Goal: Task Accomplishment & Management: Manage account settings

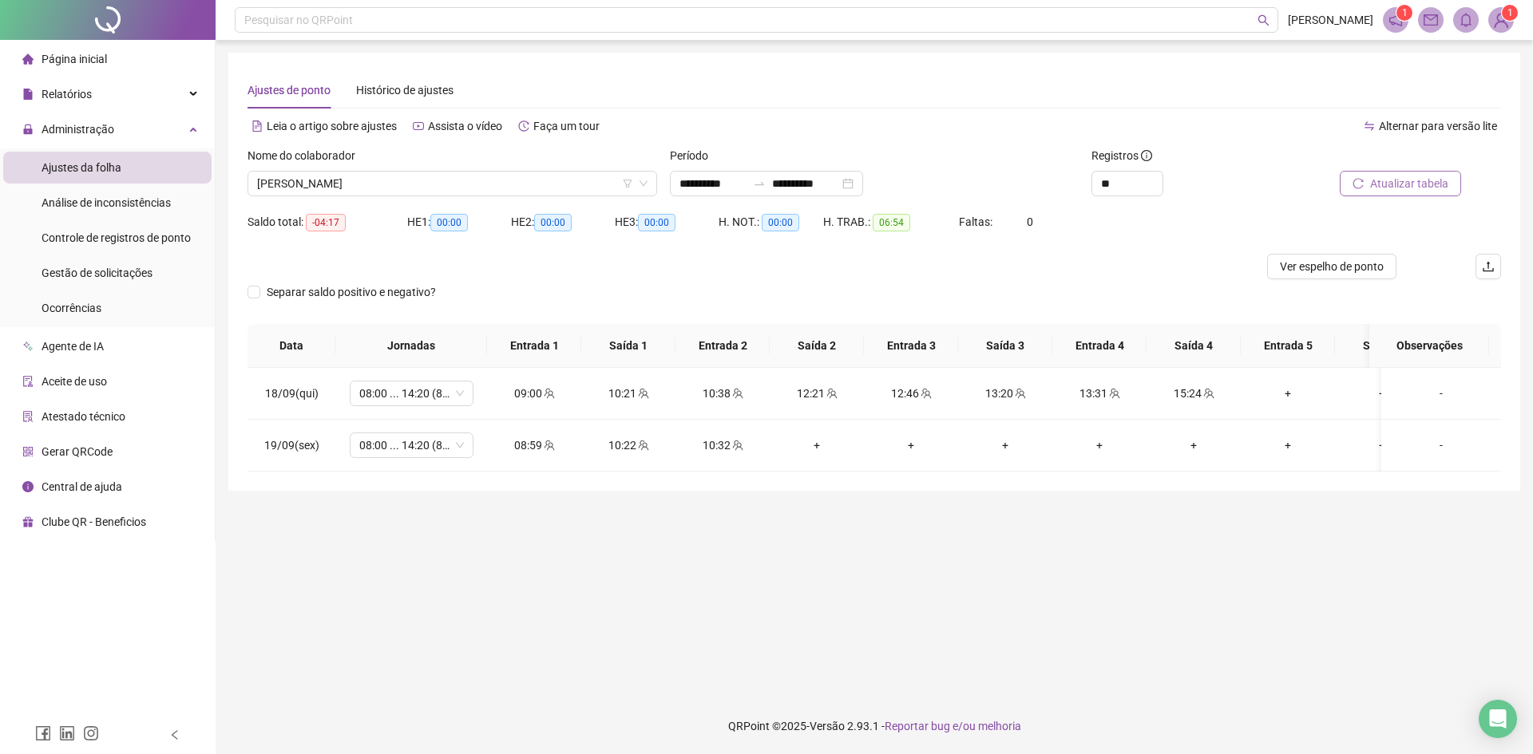
click at [1419, 188] on span "Atualizar tabela" at bounding box center [1409, 184] width 78 height 18
click at [492, 188] on span "[PERSON_NAME]" at bounding box center [452, 184] width 390 height 24
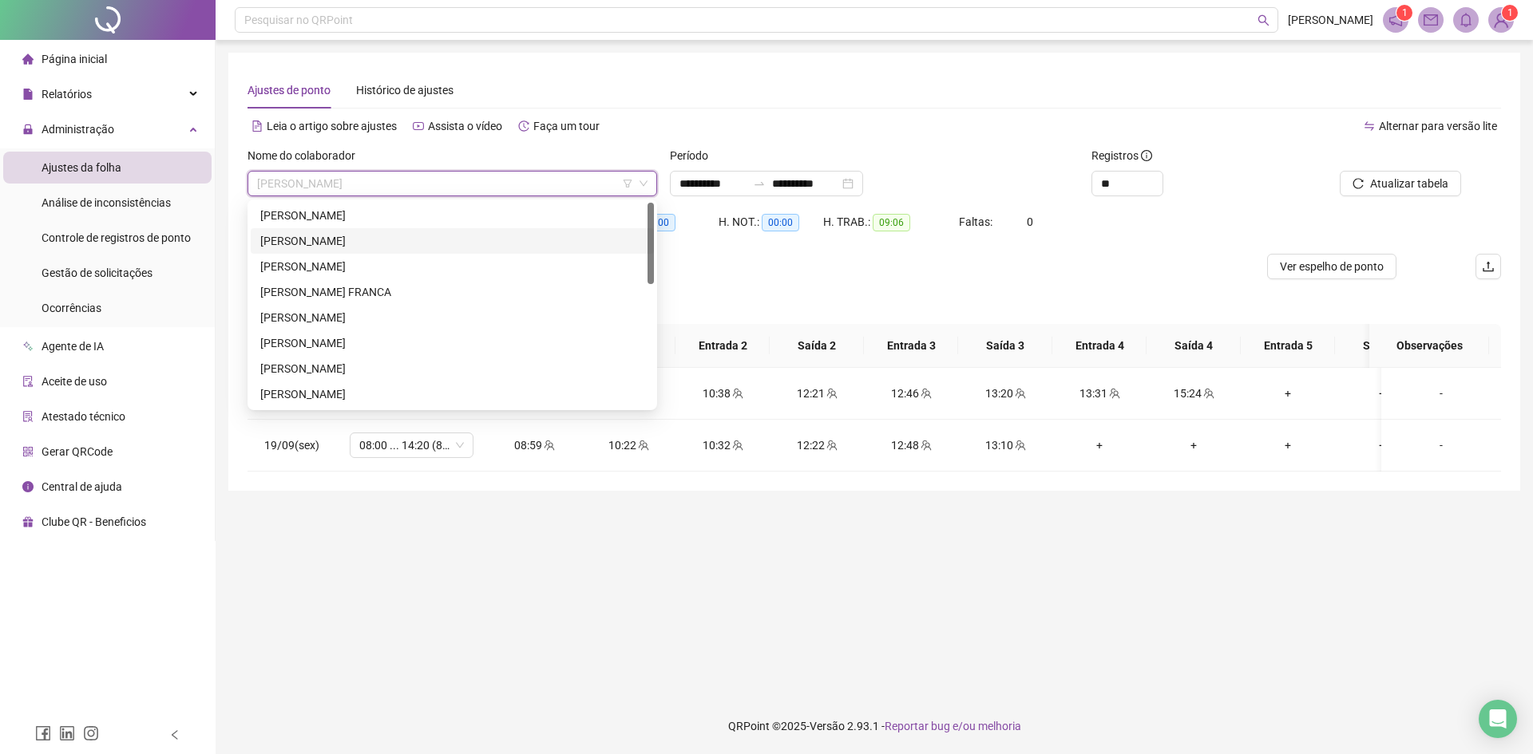
click at [351, 247] on div "[PERSON_NAME]" at bounding box center [452, 241] width 384 height 18
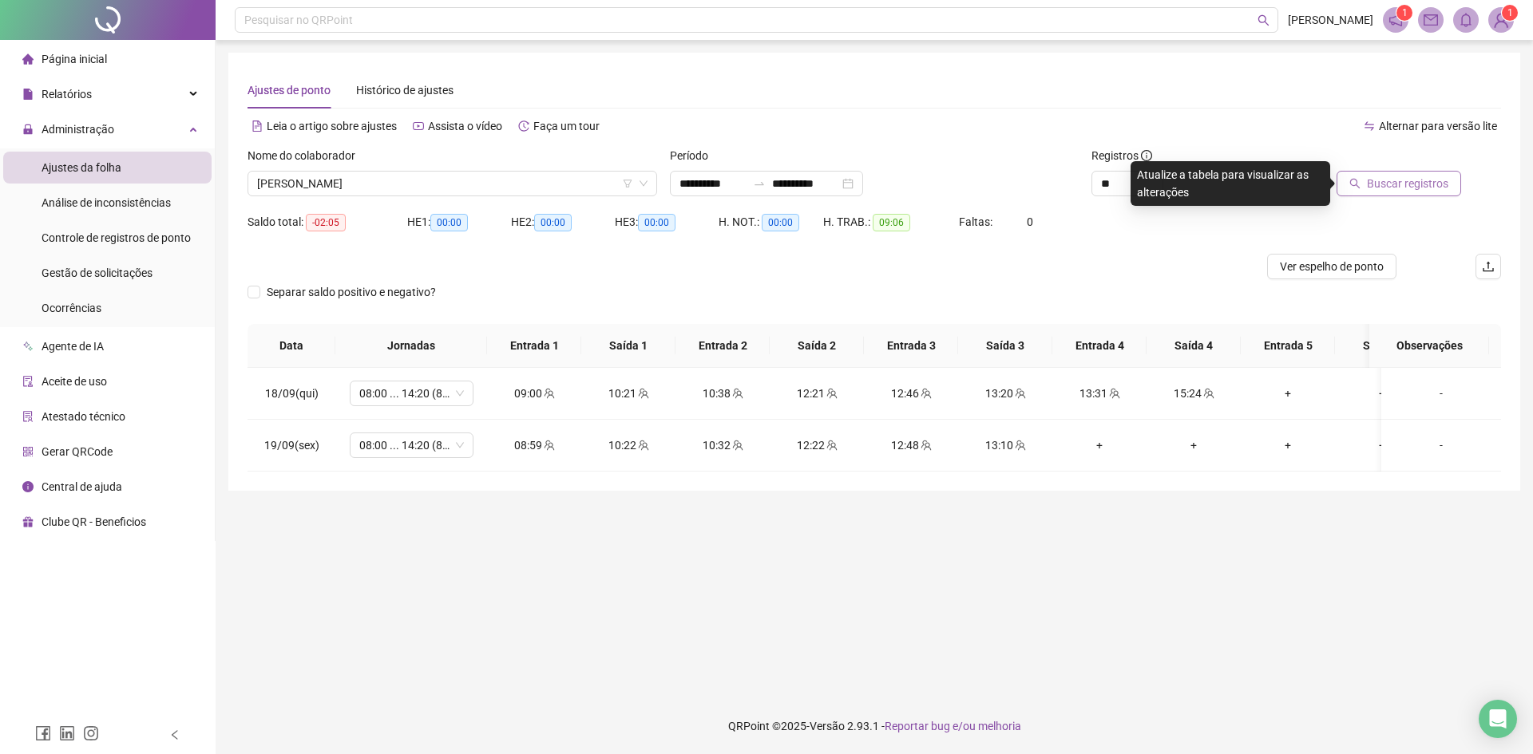
click at [1430, 184] on span "Buscar registros" at bounding box center [1407, 184] width 81 height 18
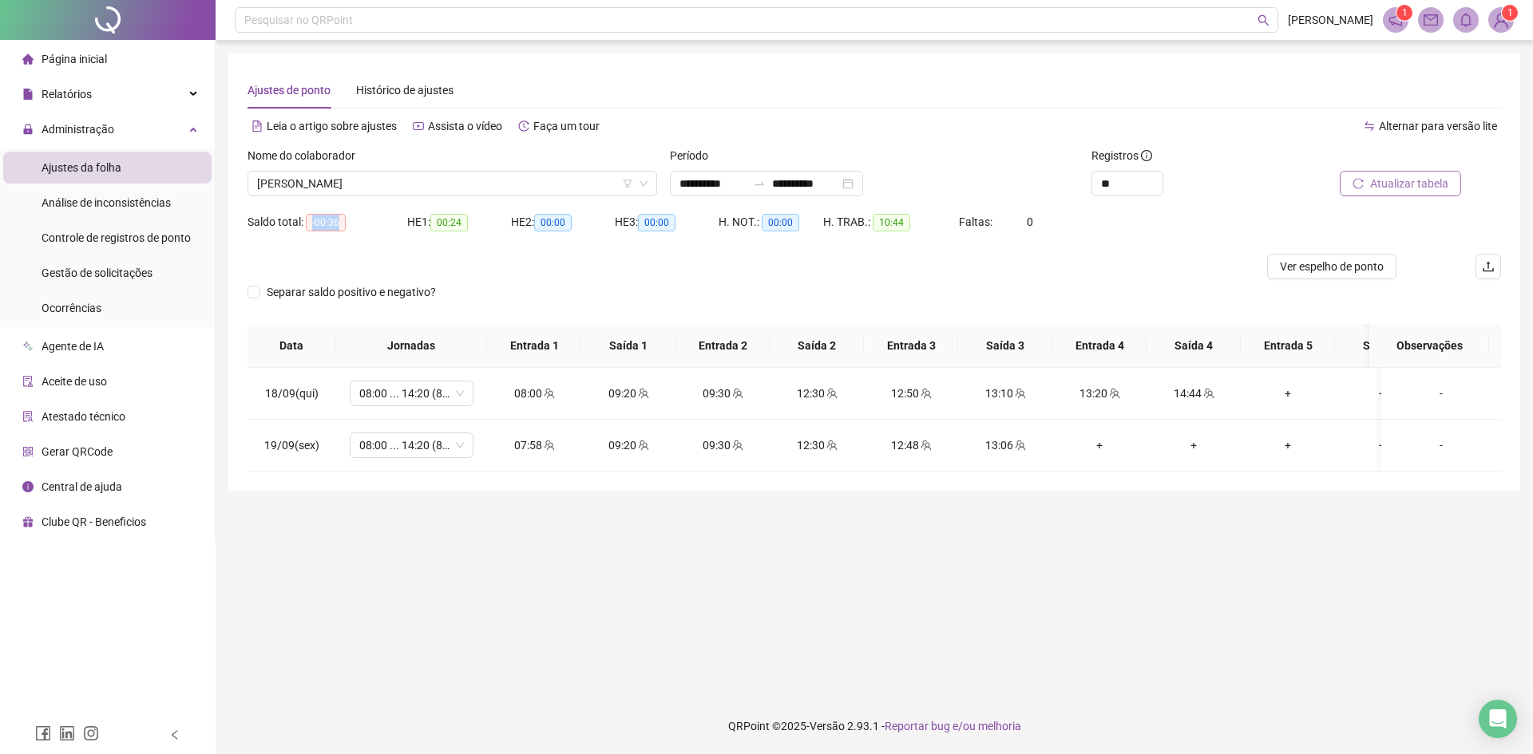
drag, startPoint x: 320, startPoint y: 224, endPoint x: 346, endPoint y: 224, distance: 26.3
click at [346, 224] on div "Saldo total: -00:36" at bounding box center [327, 222] width 160 height 18
click at [89, 267] on span "Gestão de solicitações" at bounding box center [97, 273] width 111 height 13
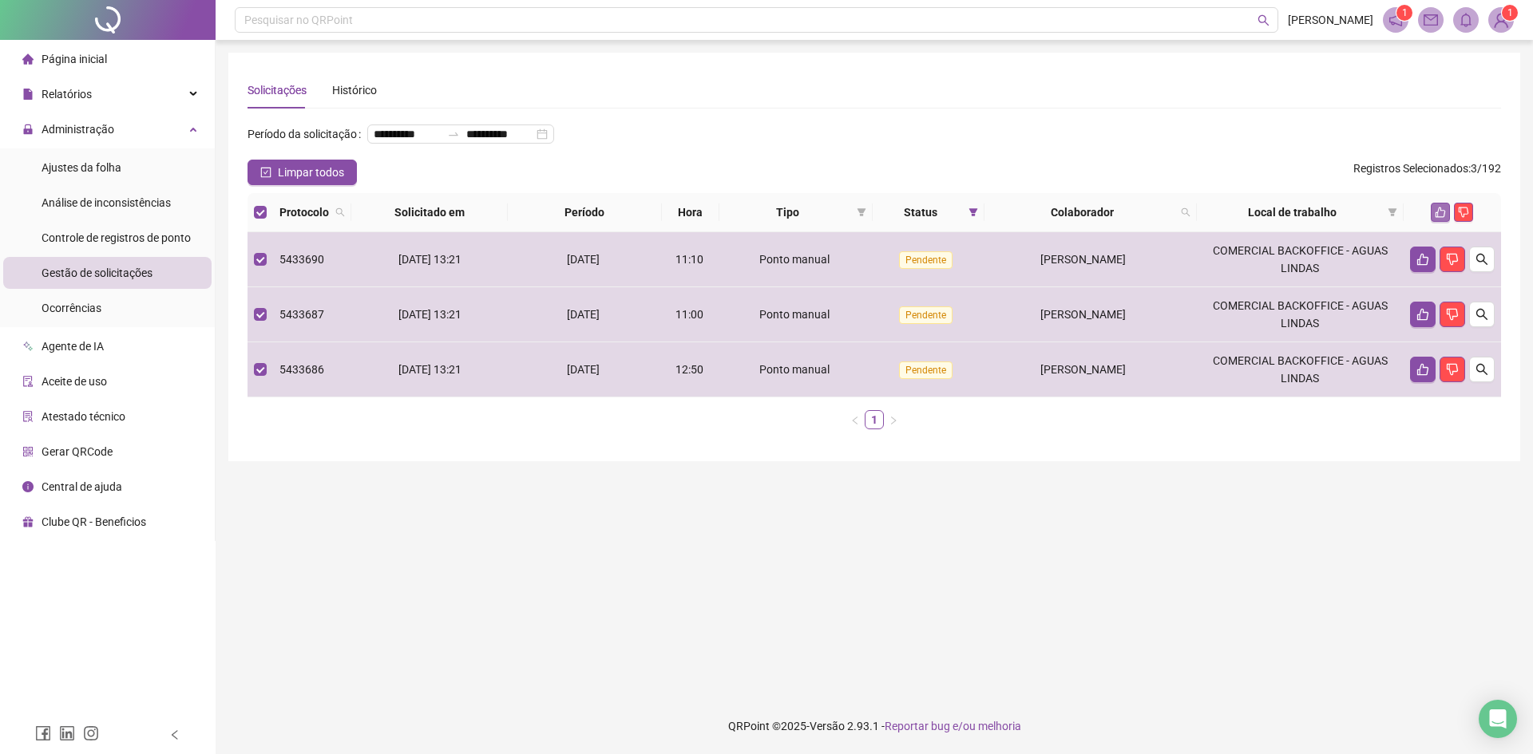
click at [1435, 218] on icon "like" at bounding box center [1440, 212] width 11 height 11
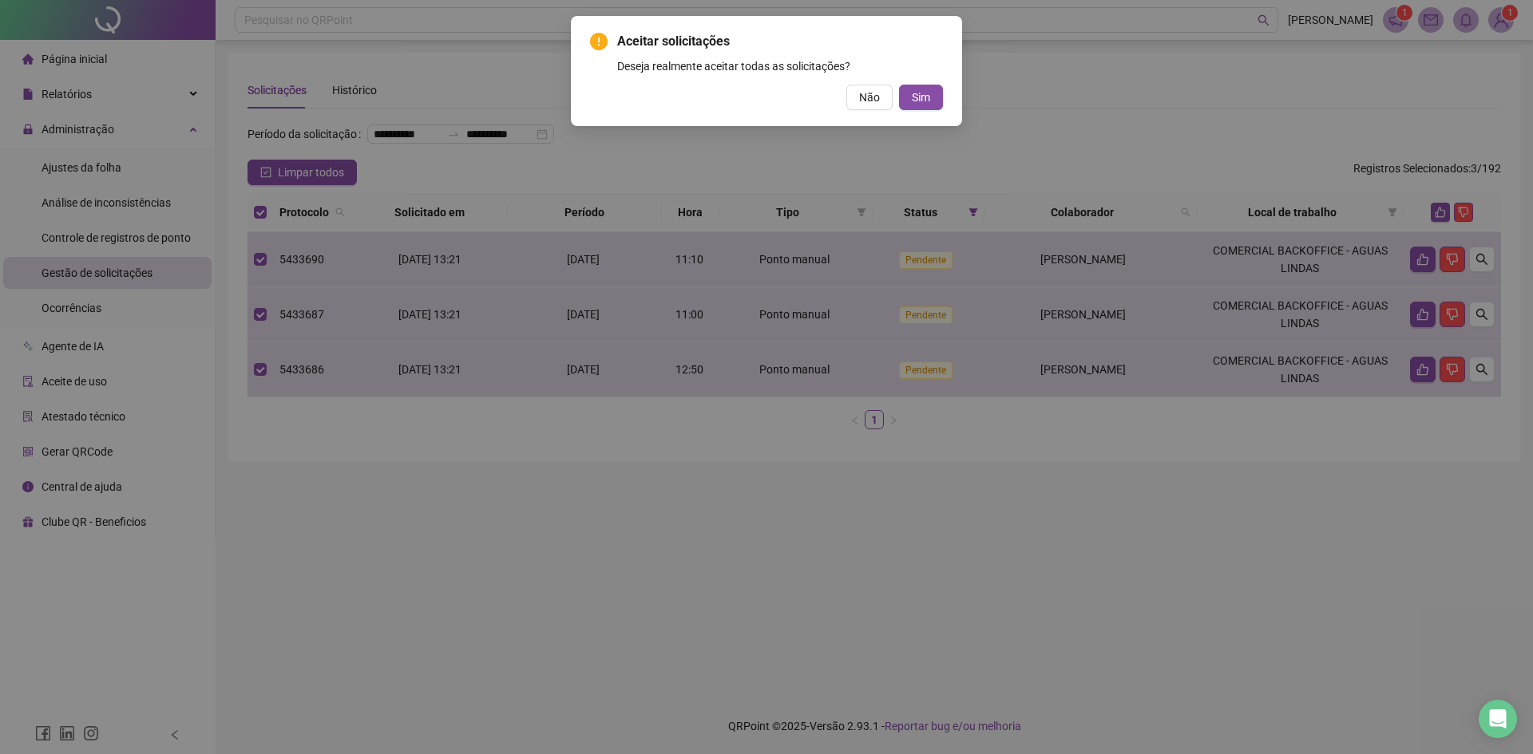
click at [926, 96] on span "Sim" at bounding box center [921, 98] width 18 height 18
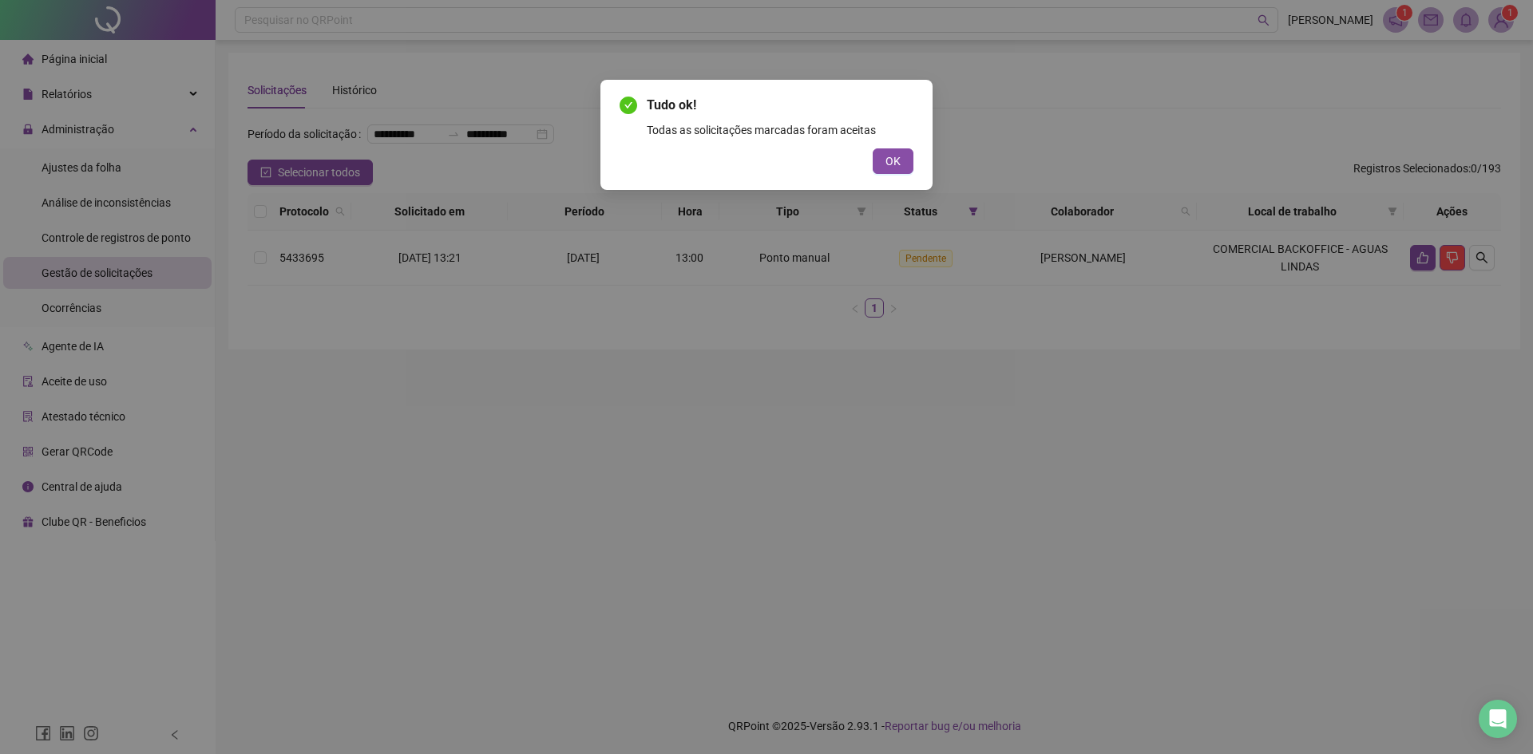
click at [905, 144] on div "Tudo ok! Todas as solicitações marcadas foram aceitas OK" at bounding box center [766, 135] width 294 height 78
click at [905, 159] on button "OK" at bounding box center [893, 161] width 41 height 26
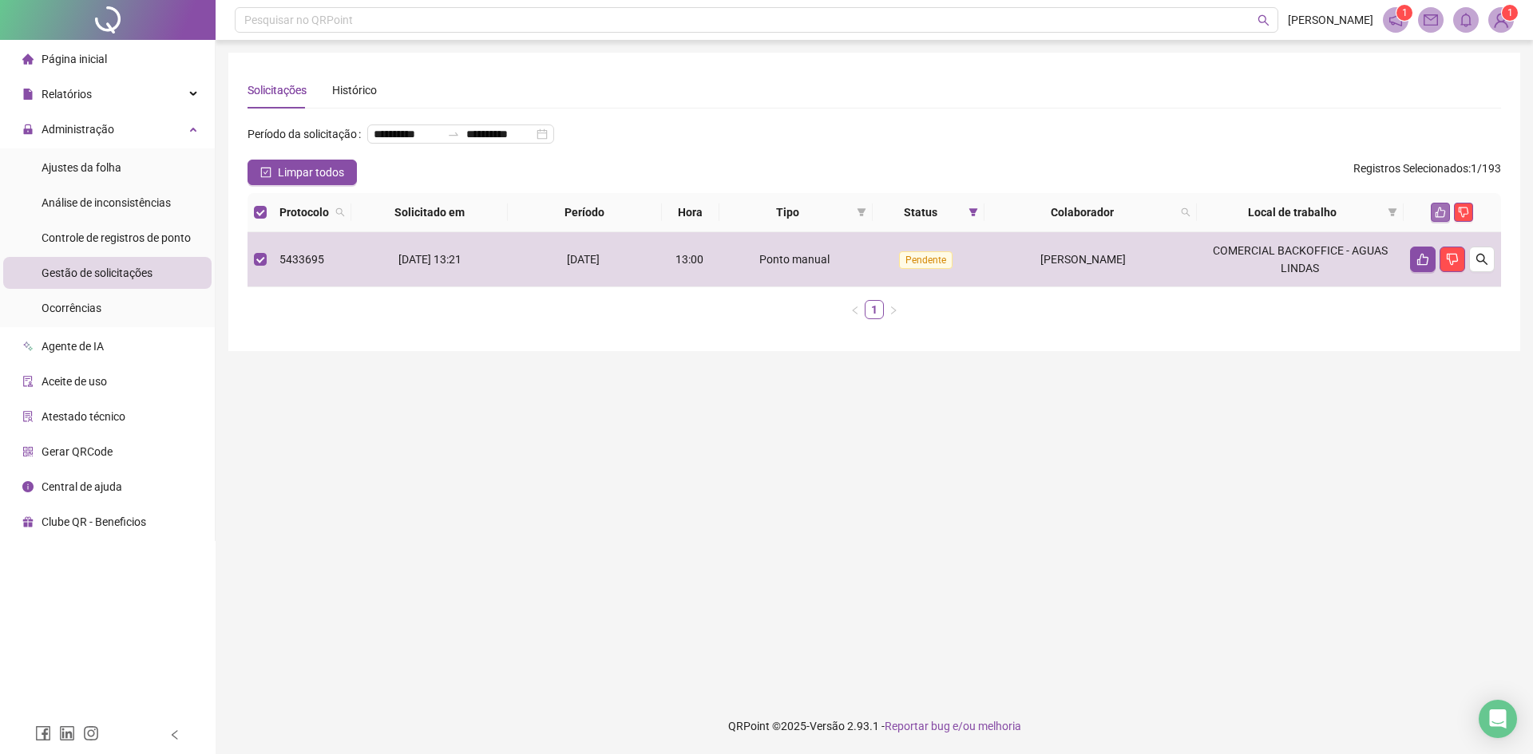
click at [1438, 218] on icon "like" at bounding box center [1440, 212] width 11 height 11
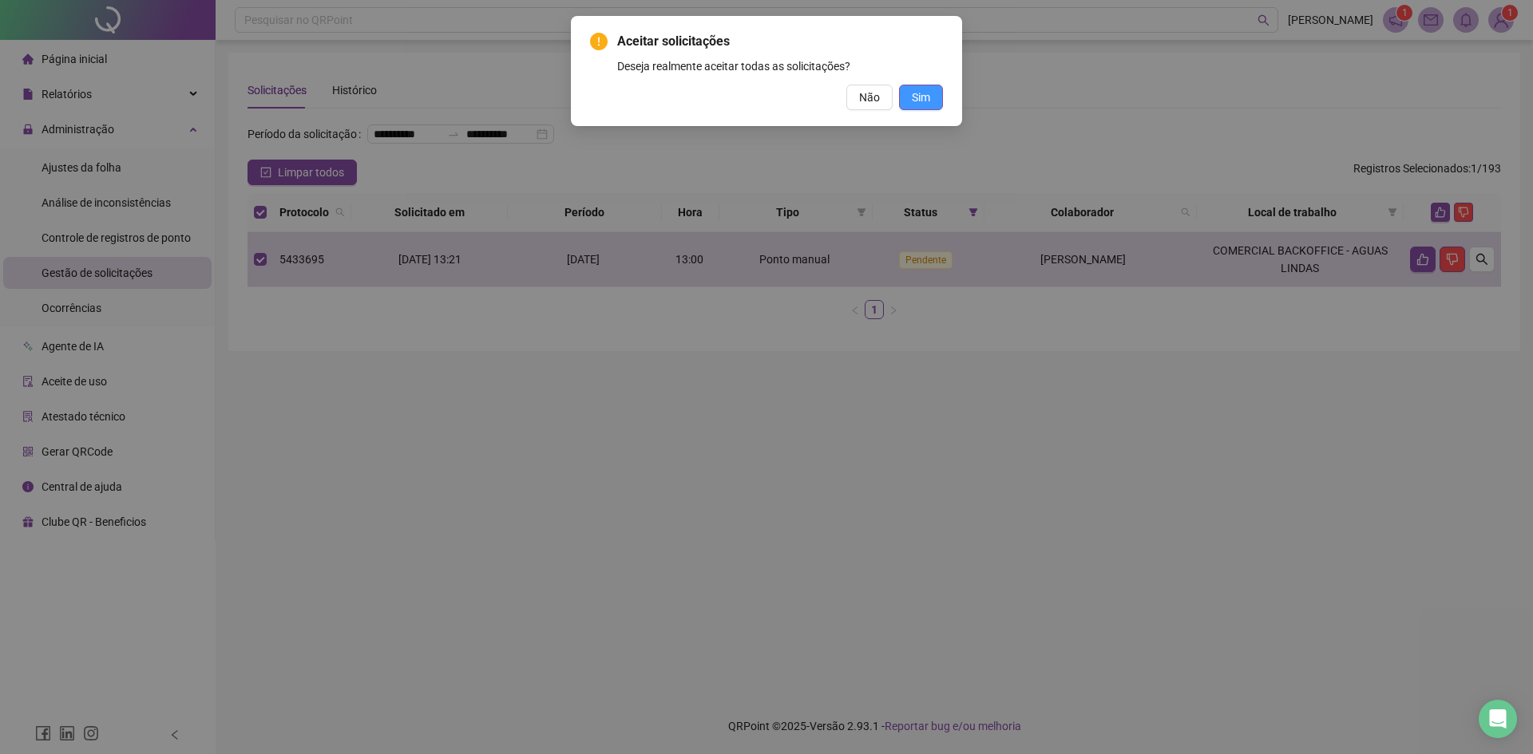
click at [925, 91] on span "Sim" at bounding box center [921, 98] width 18 height 18
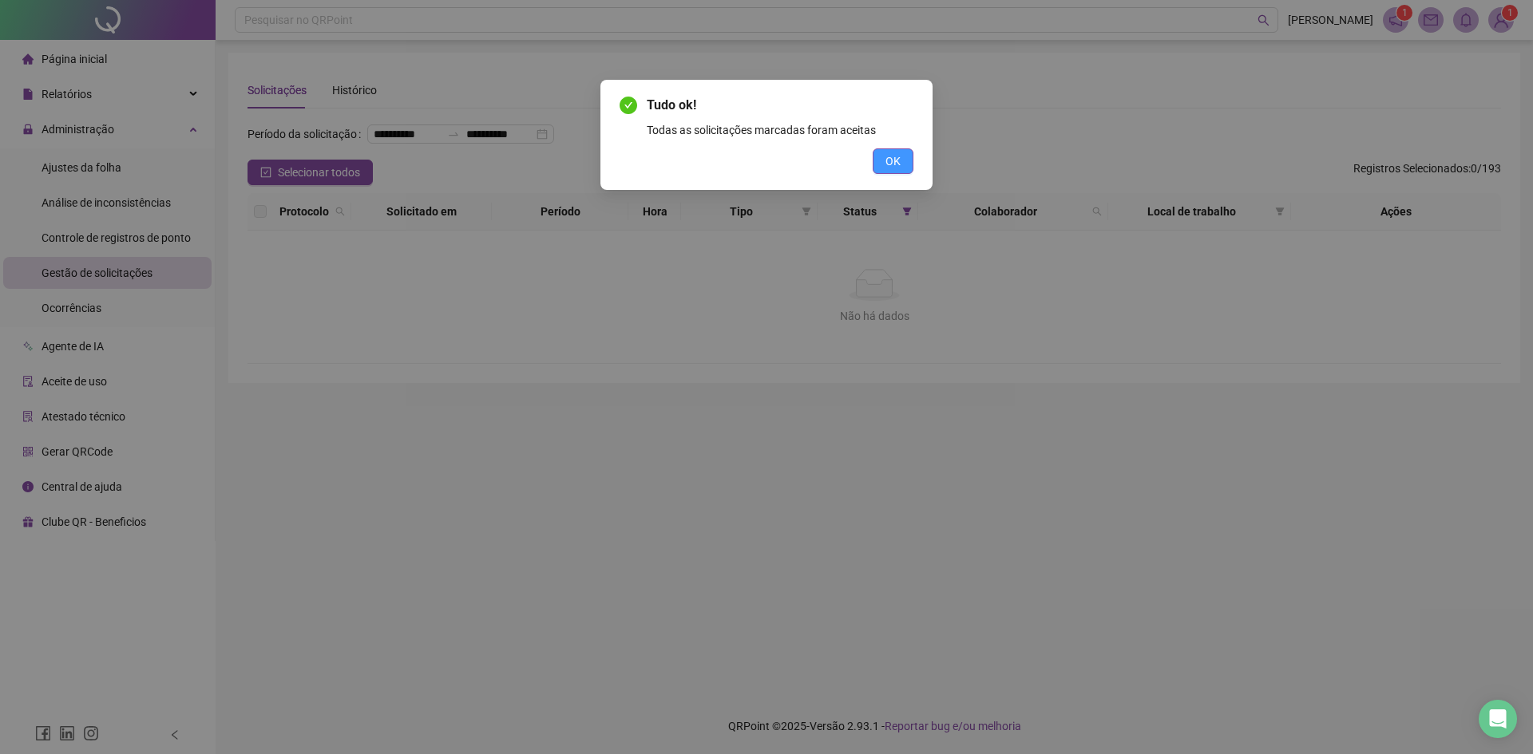
click at [892, 168] on span "OK" at bounding box center [892, 161] width 15 height 18
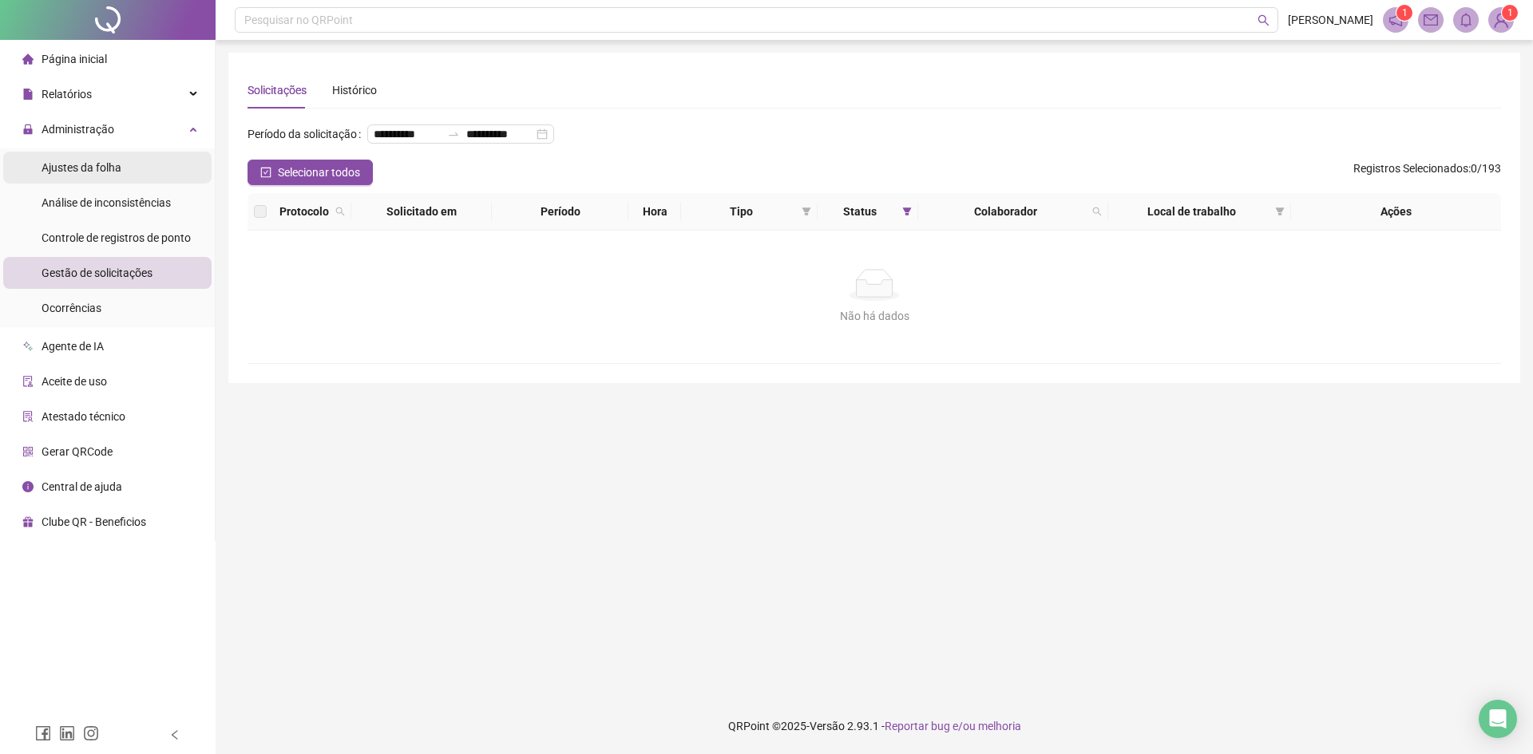
click at [103, 158] on div "Ajustes da folha" at bounding box center [82, 168] width 80 height 32
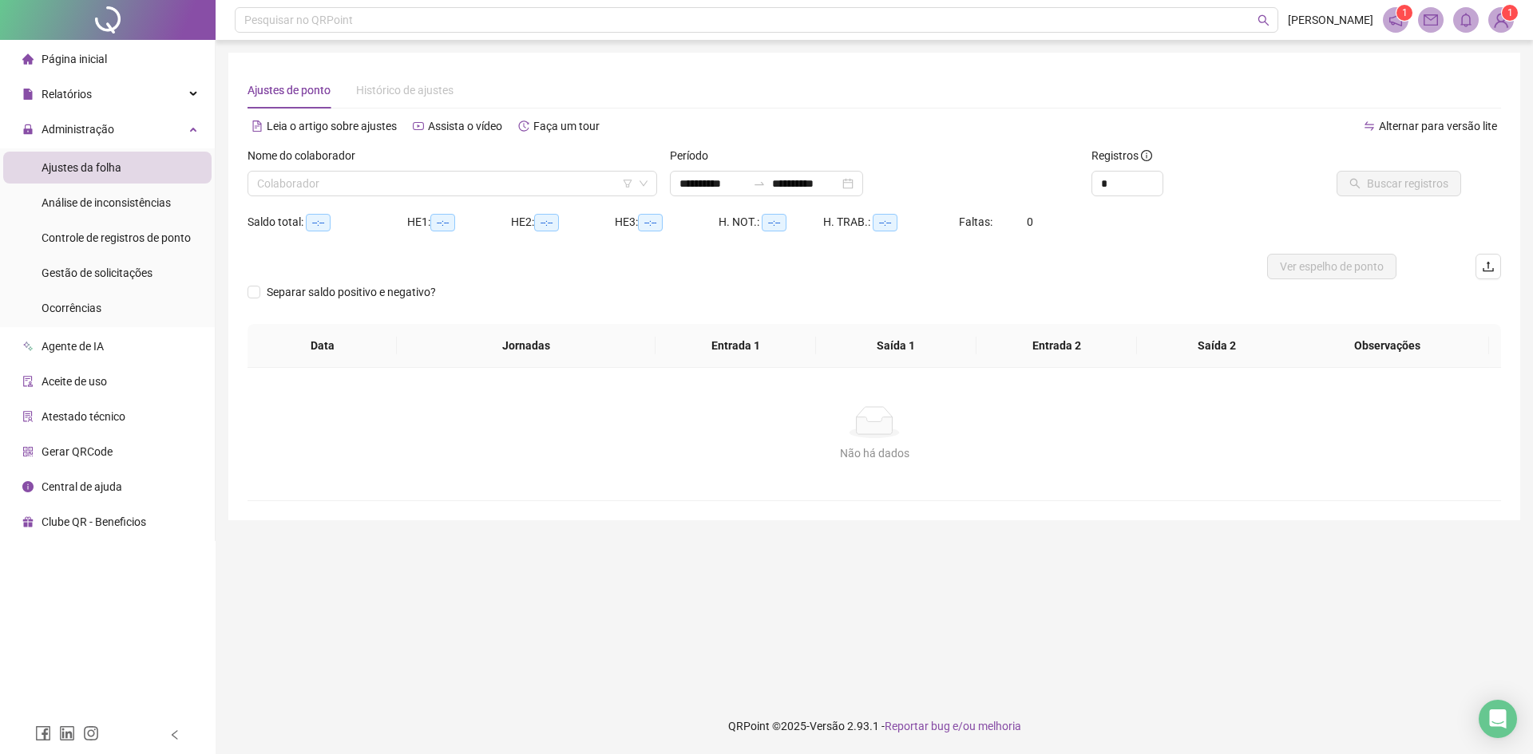
type input "**********"
click at [89, 269] on span "Gestão de solicitações" at bounding box center [97, 273] width 111 height 13
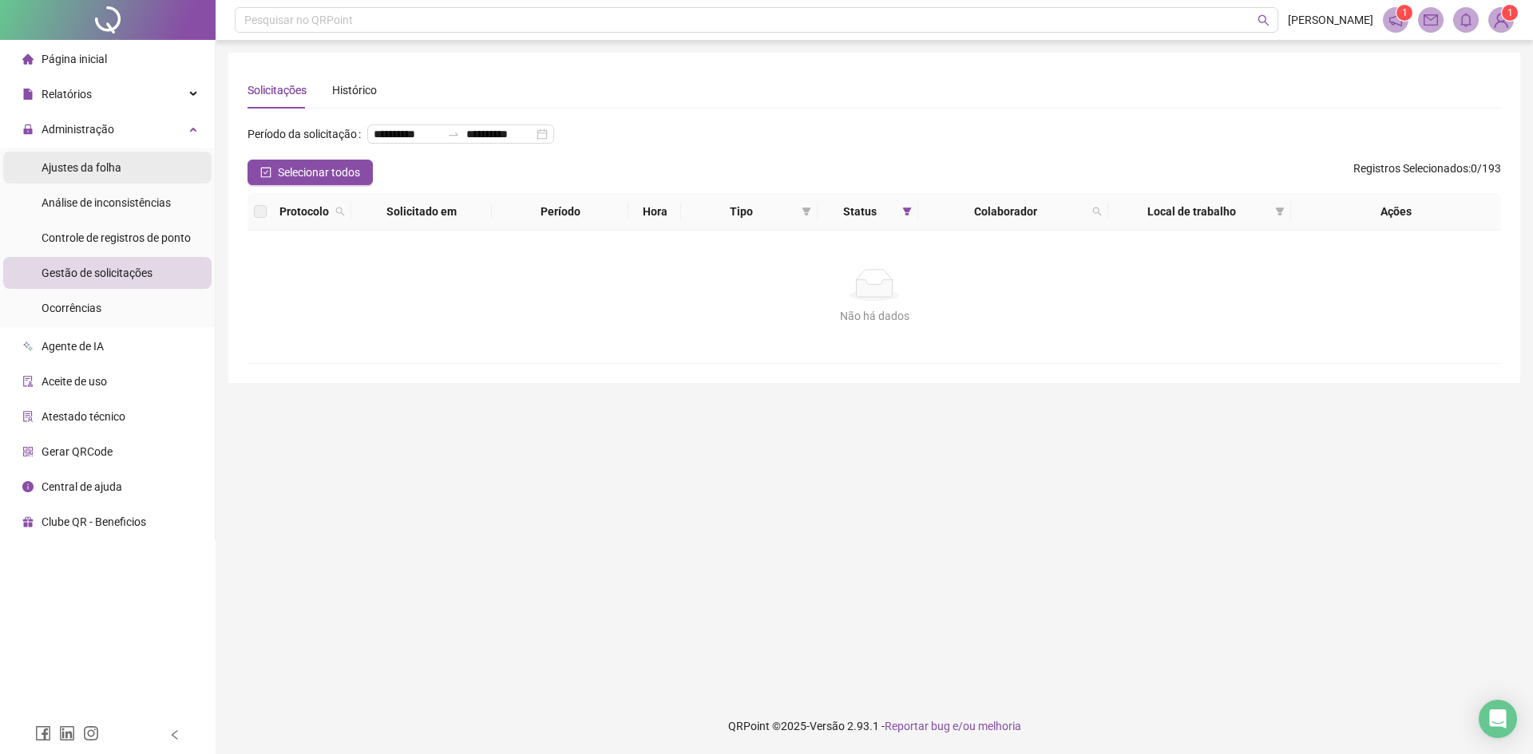
click at [96, 162] on span "Ajustes da folha" at bounding box center [82, 167] width 80 height 13
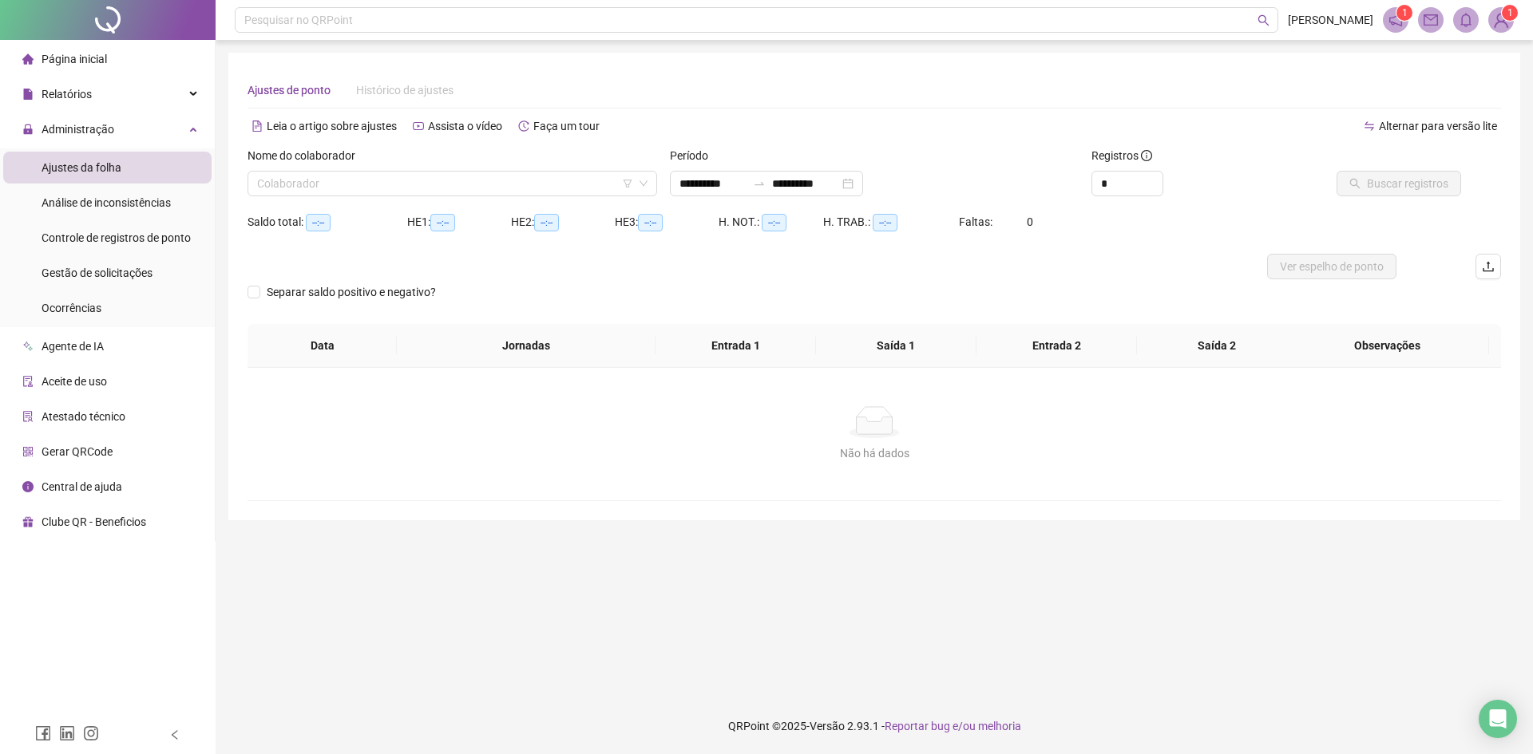
type input "**********"
click at [635, 184] on span at bounding box center [452, 184] width 390 height 24
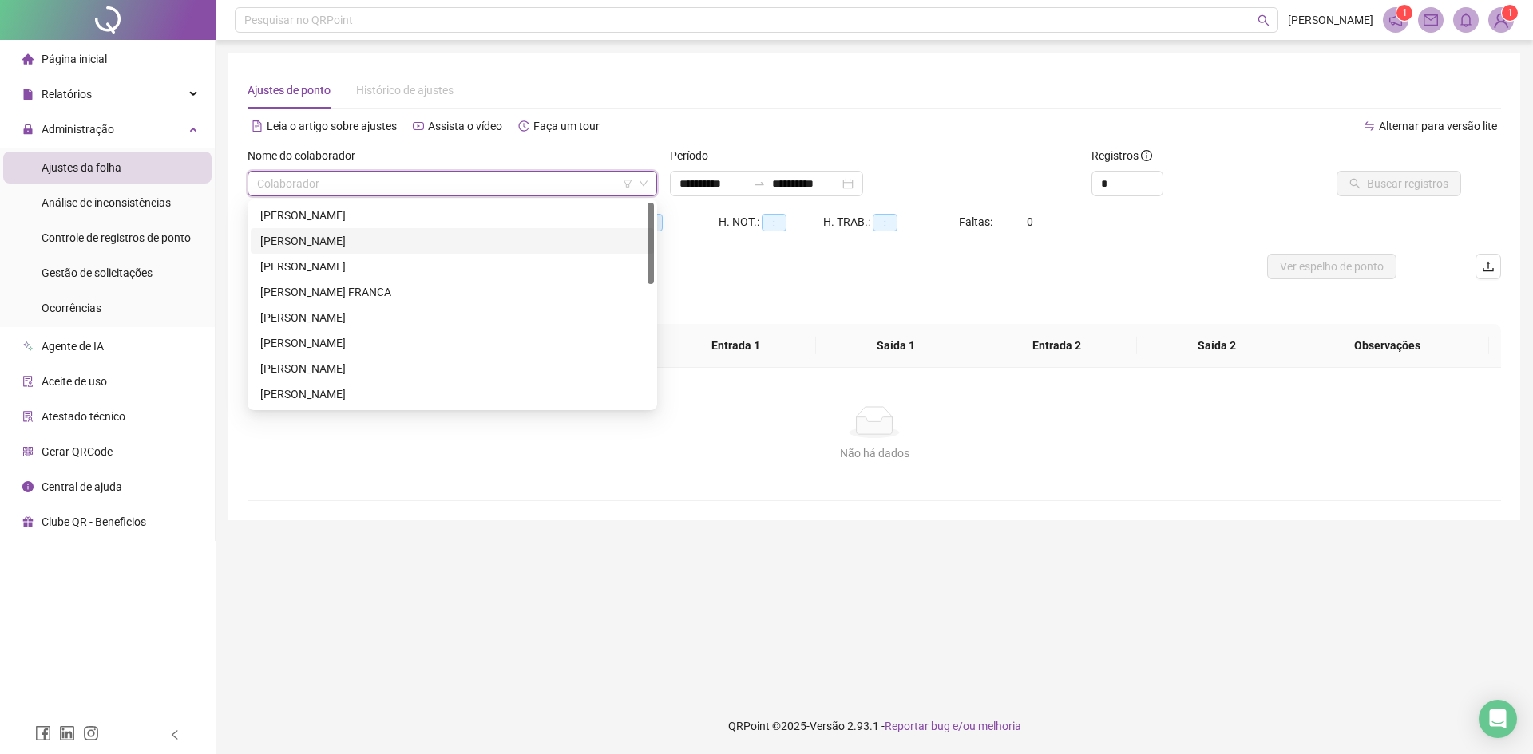
click at [323, 238] on div "AYRA EVELYN MAIA DE LIMA" at bounding box center [452, 241] width 384 height 18
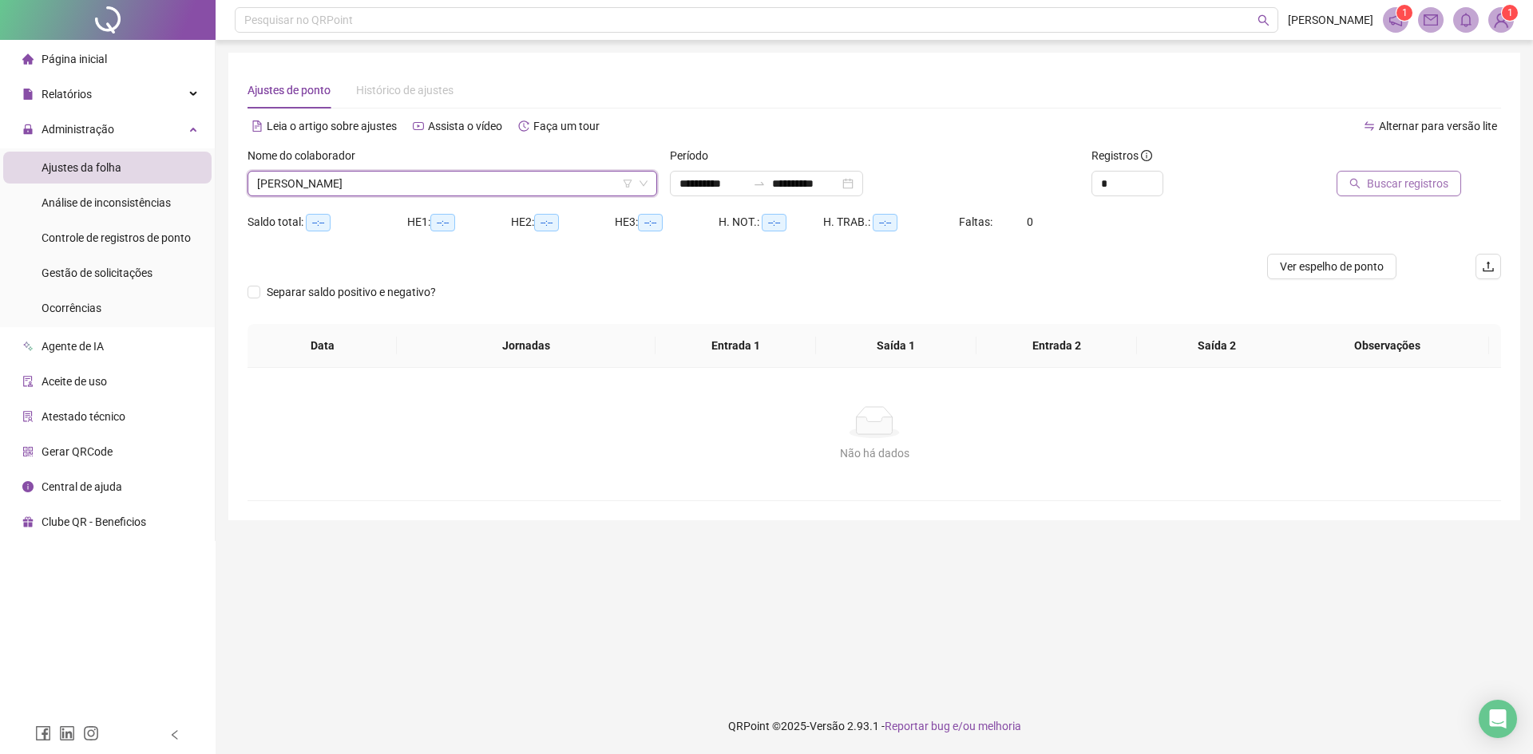
click at [1419, 183] on span "Buscar registros" at bounding box center [1407, 184] width 81 height 18
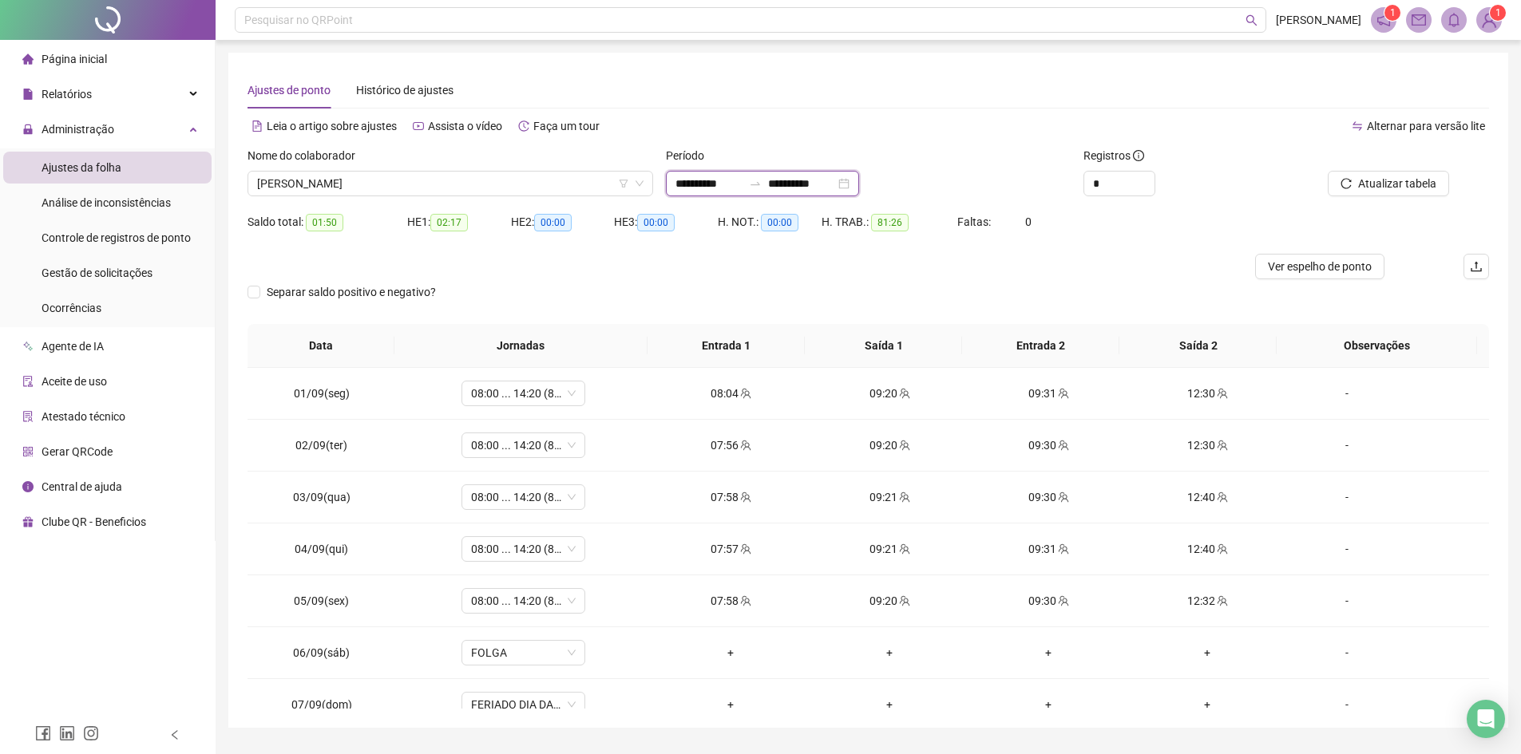
click at [699, 187] on input "**********" at bounding box center [708, 184] width 67 height 18
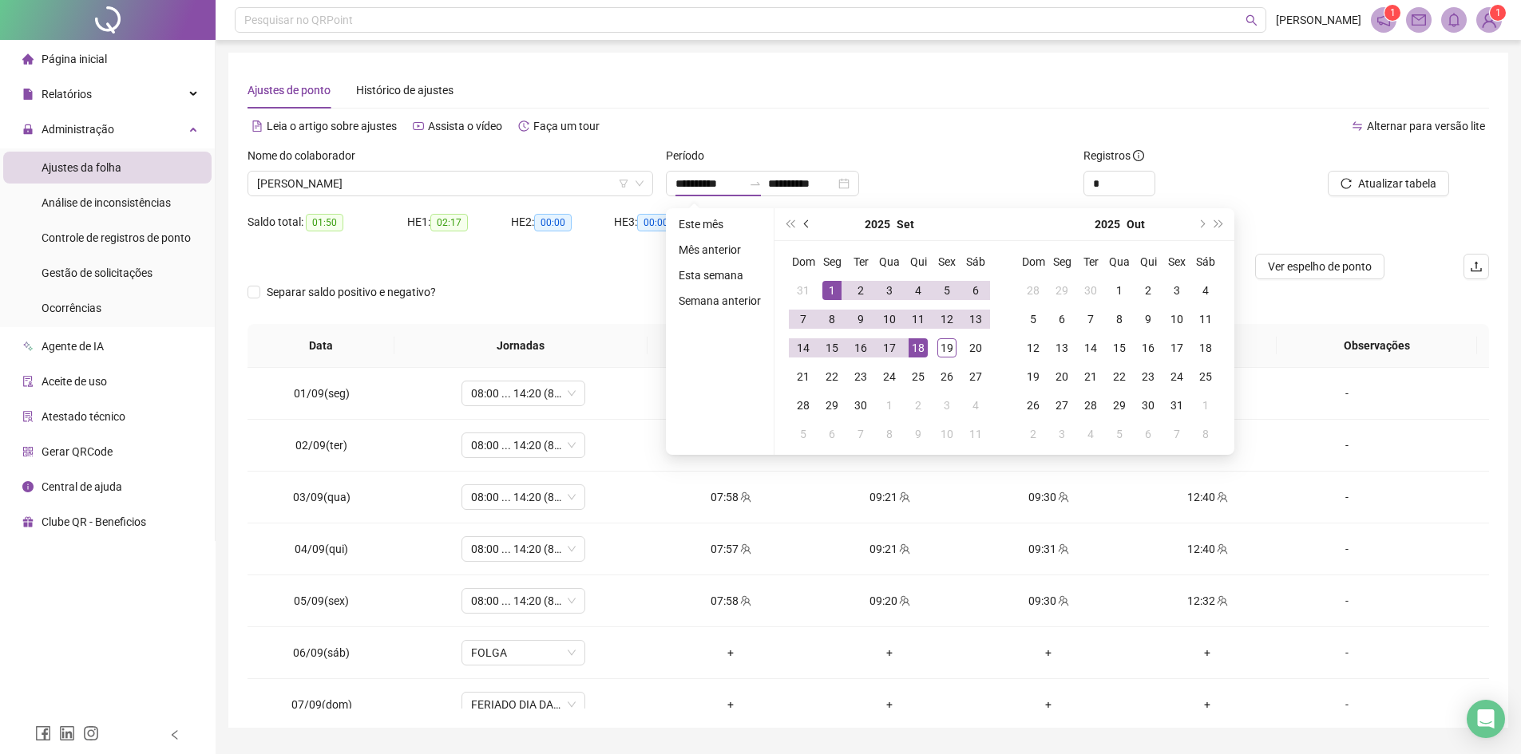
click at [813, 220] on button "prev-year" at bounding box center [807, 224] width 18 height 32
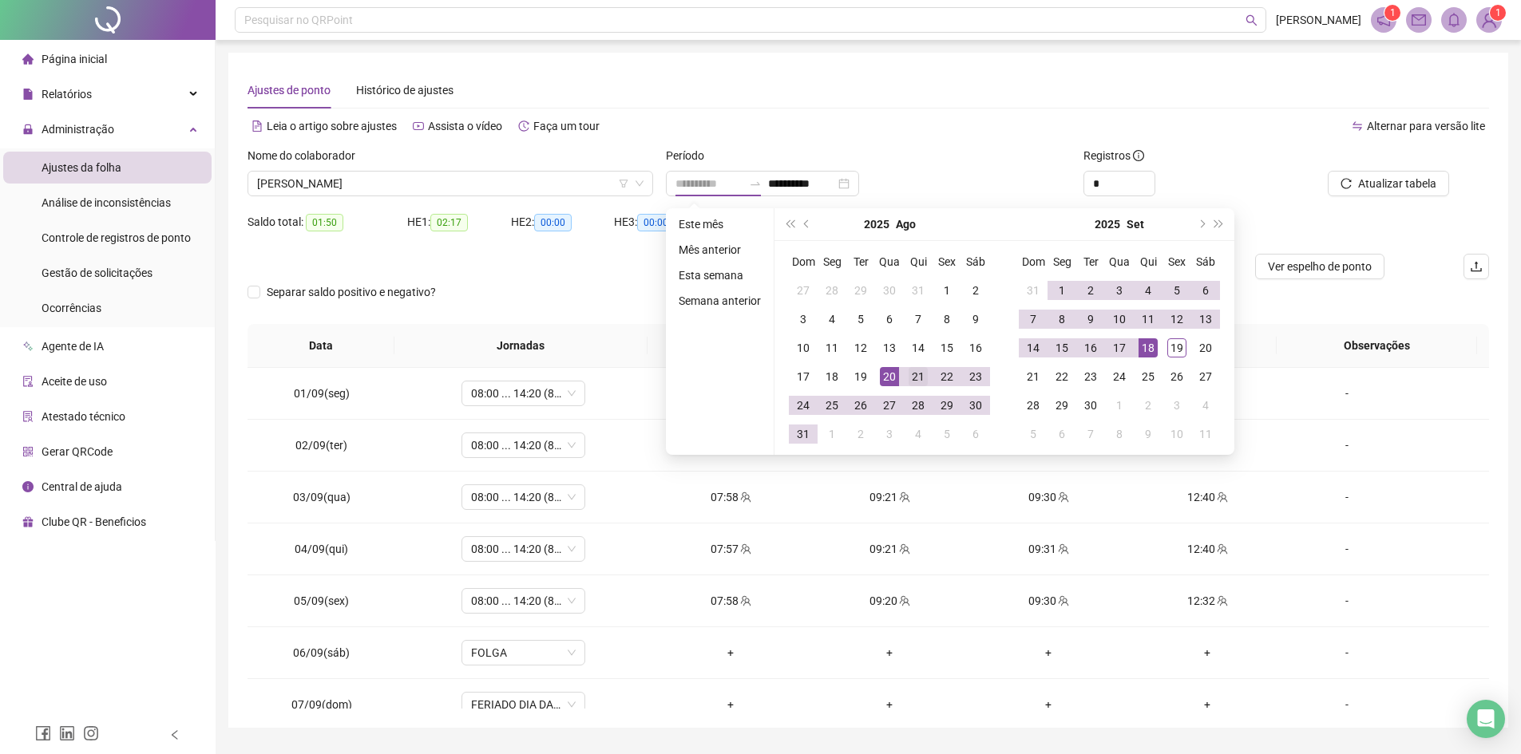
type input "**********"
click at [920, 374] on div "21" at bounding box center [917, 376] width 19 height 19
type input "**********"
click at [1171, 347] on div "19" at bounding box center [1176, 347] width 19 height 19
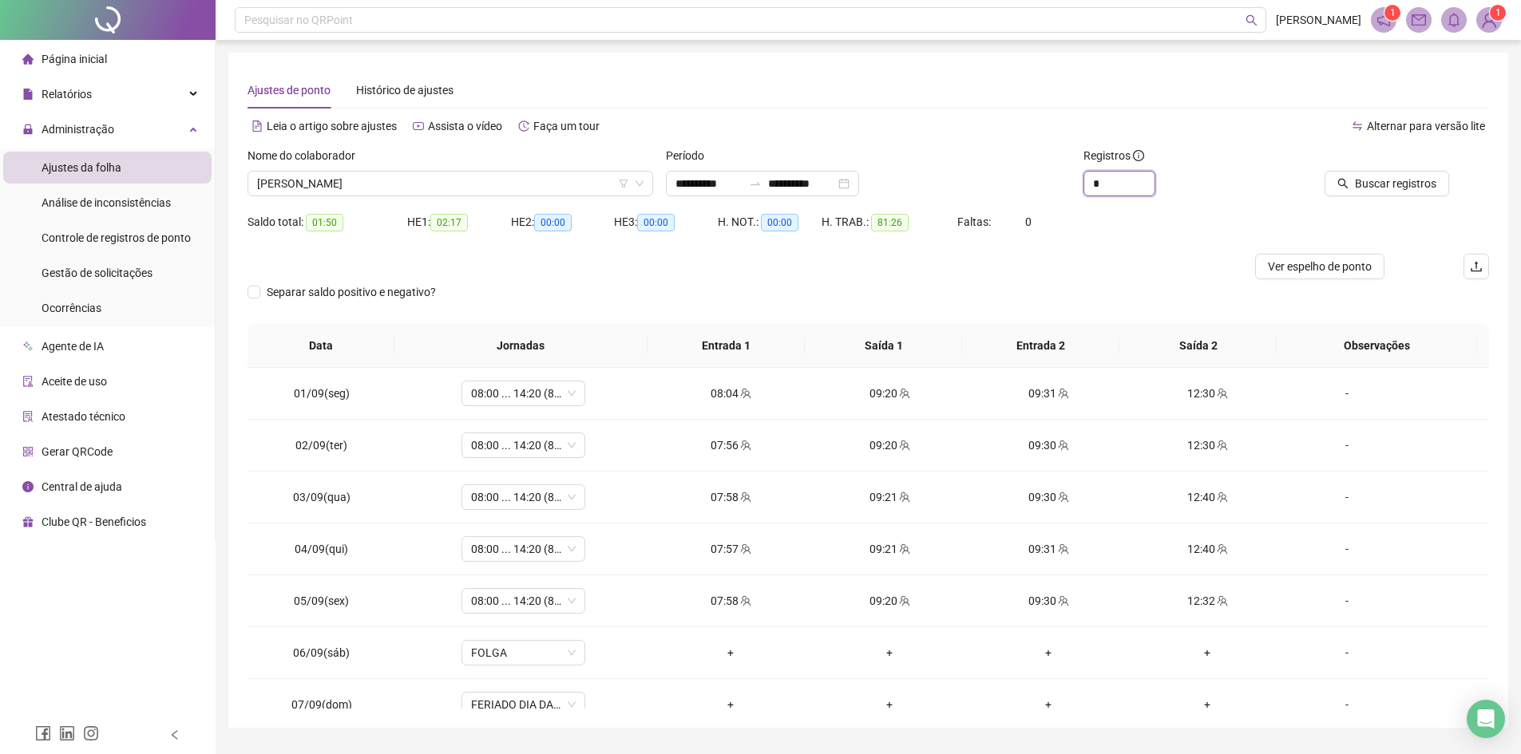
drag, startPoint x: 1112, startPoint y: 188, endPoint x: 1062, endPoint y: 167, distance: 54.4
click at [1063, 171] on div "**********" at bounding box center [868, 178] width 1254 height 62
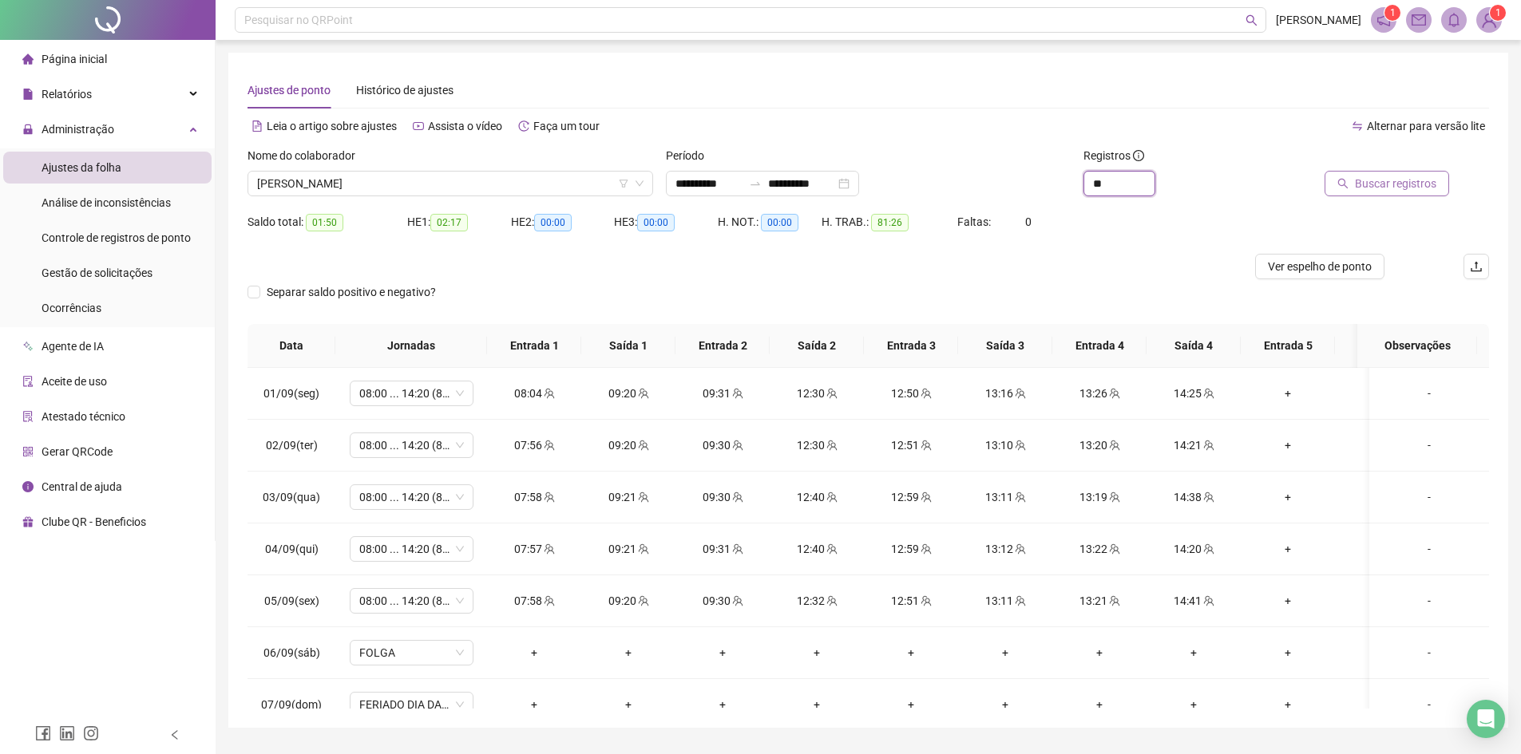
type input "**"
click at [1420, 183] on span "Buscar registros" at bounding box center [1395, 184] width 81 height 18
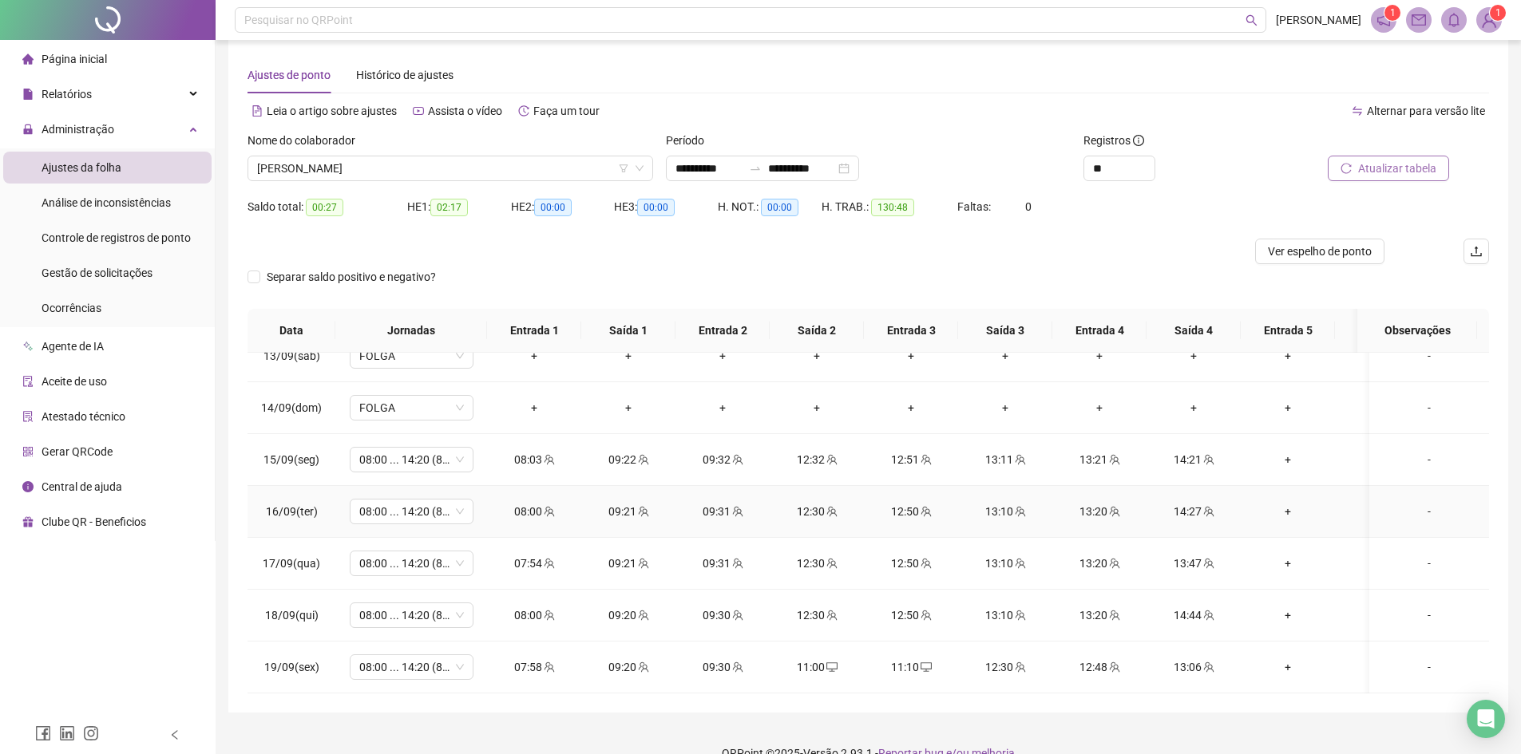
scroll to position [42, 0]
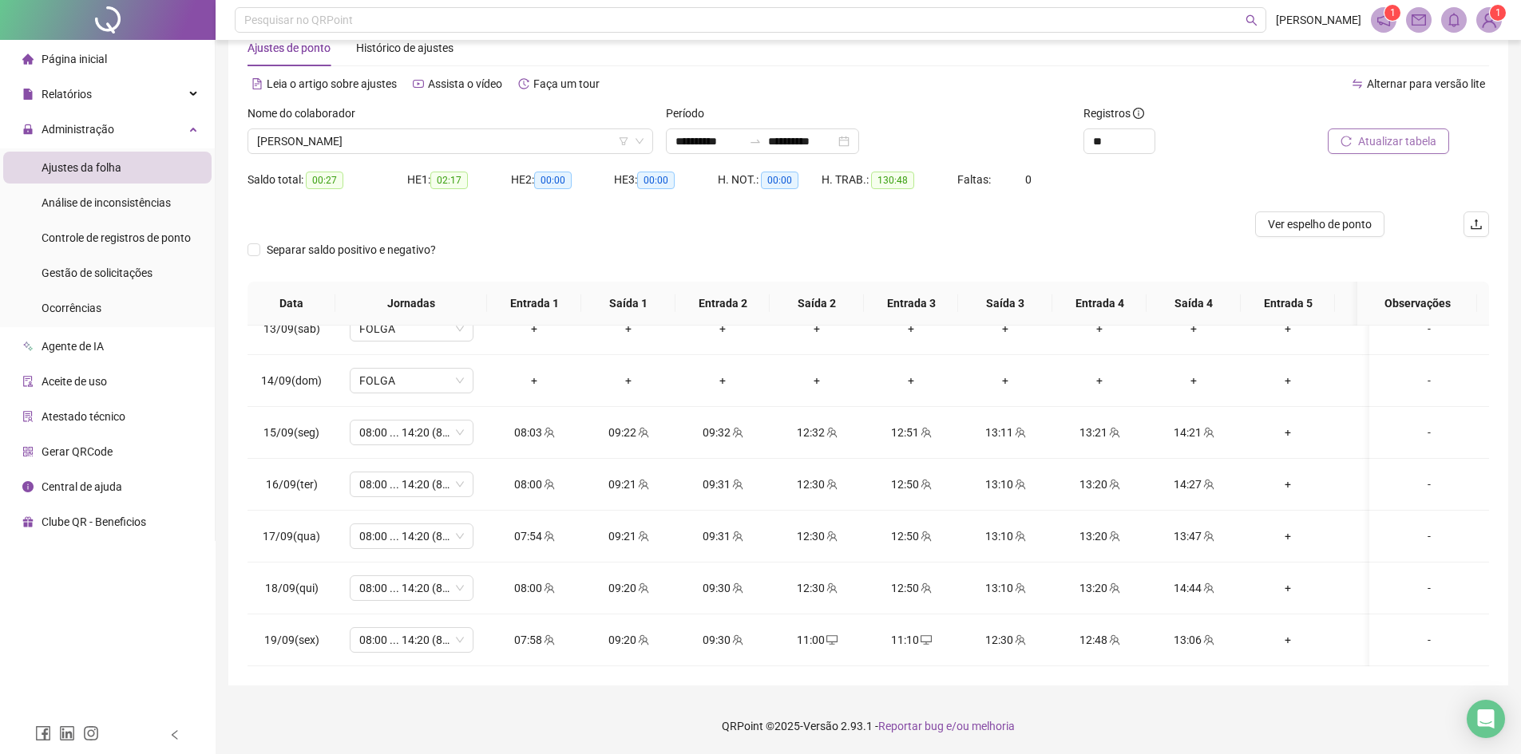
click at [1381, 133] on span "Atualizar tabela" at bounding box center [1397, 142] width 78 height 18
click at [502, 143] on span "AYRA EVELYN MAIA DE LIMA" at bounding box center [450, 141] width 386 height 24
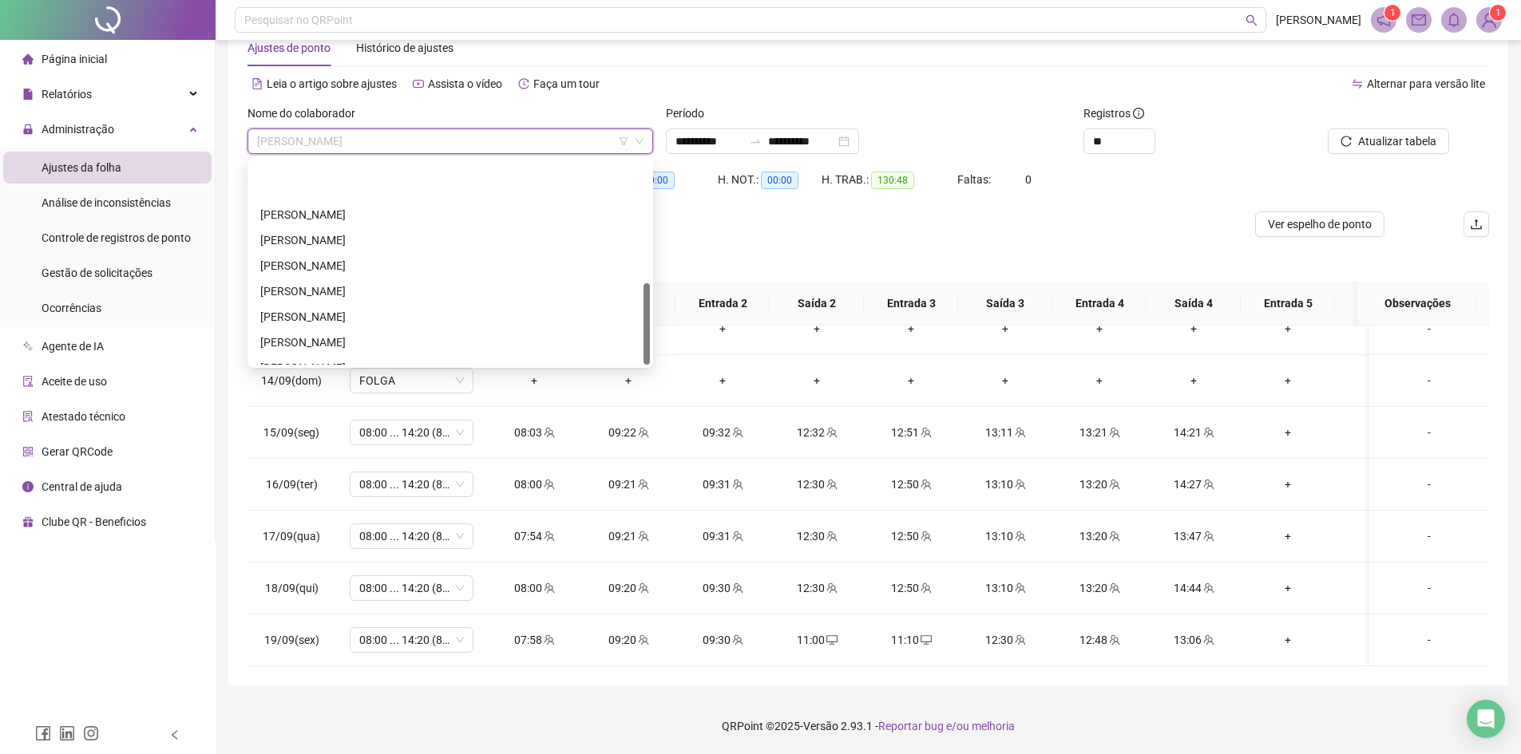
scroll to position [307, 0]
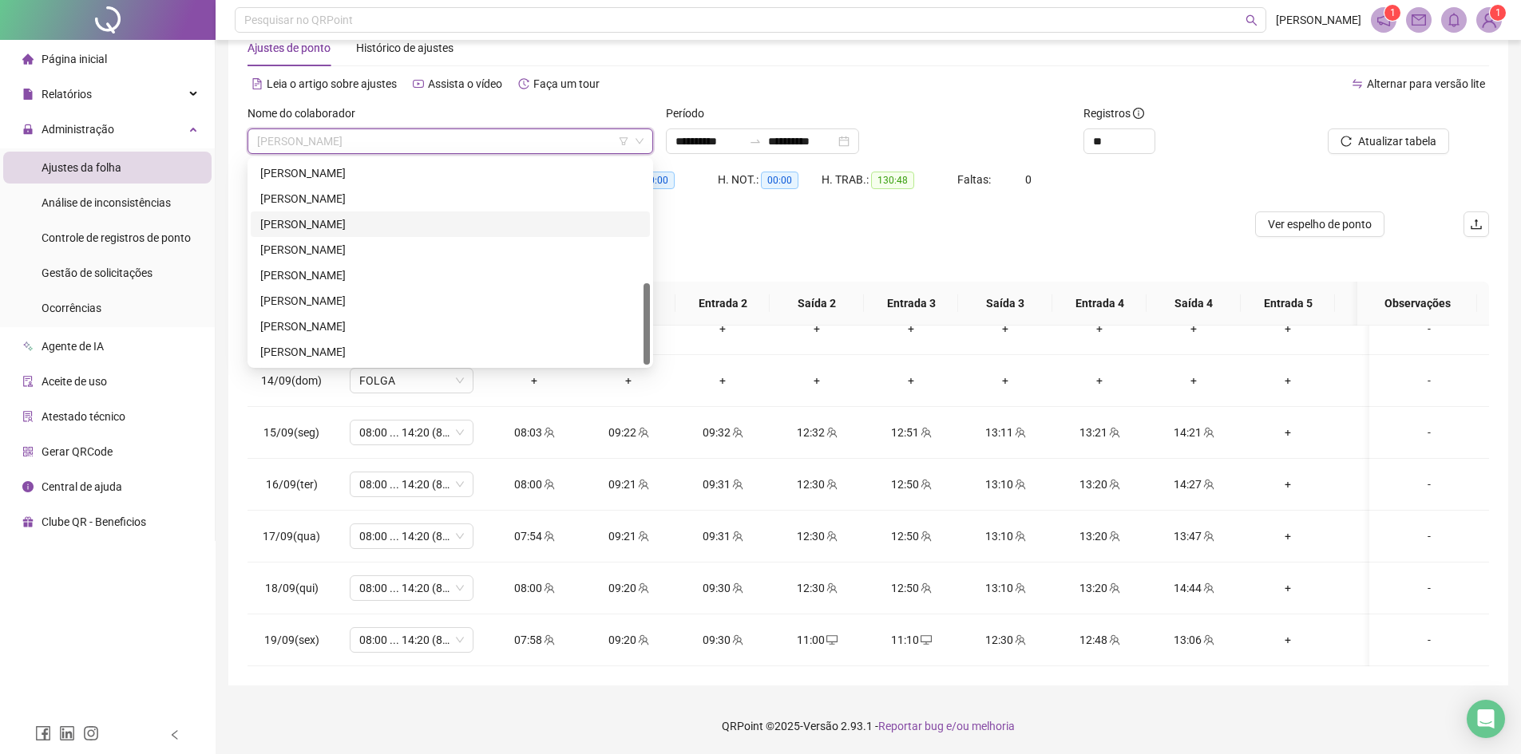
click at [338, 218] on div "[PERSON_NAME]" at bounding box center [450, 225] width 380 height 18
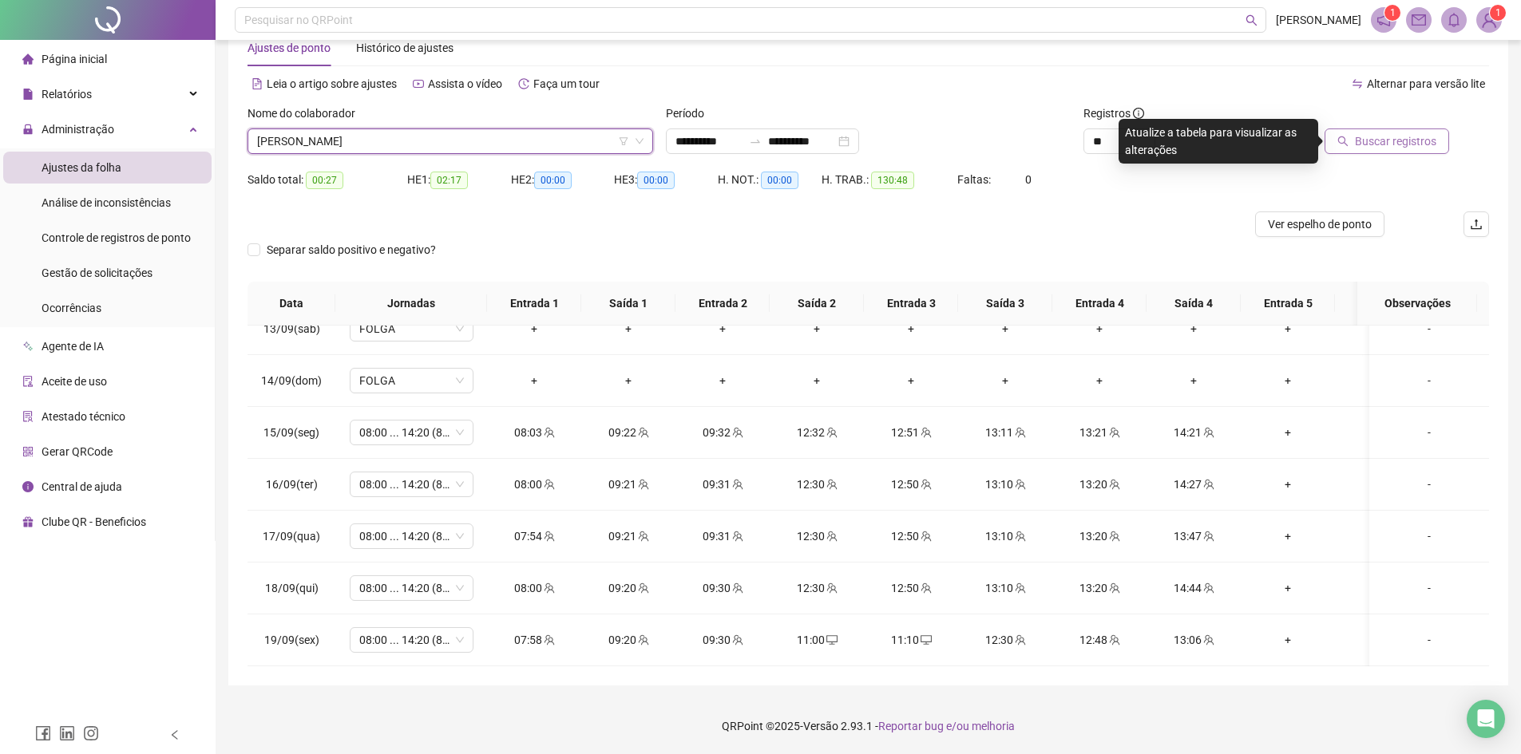
click at [1387, 129] on button "Buscar registros" at bounding box center [1386, 142] width 125 height 26
click at [1395, 133] on span "Atualizar tabela" at bounding box center [1397, 142] width 78 height 18
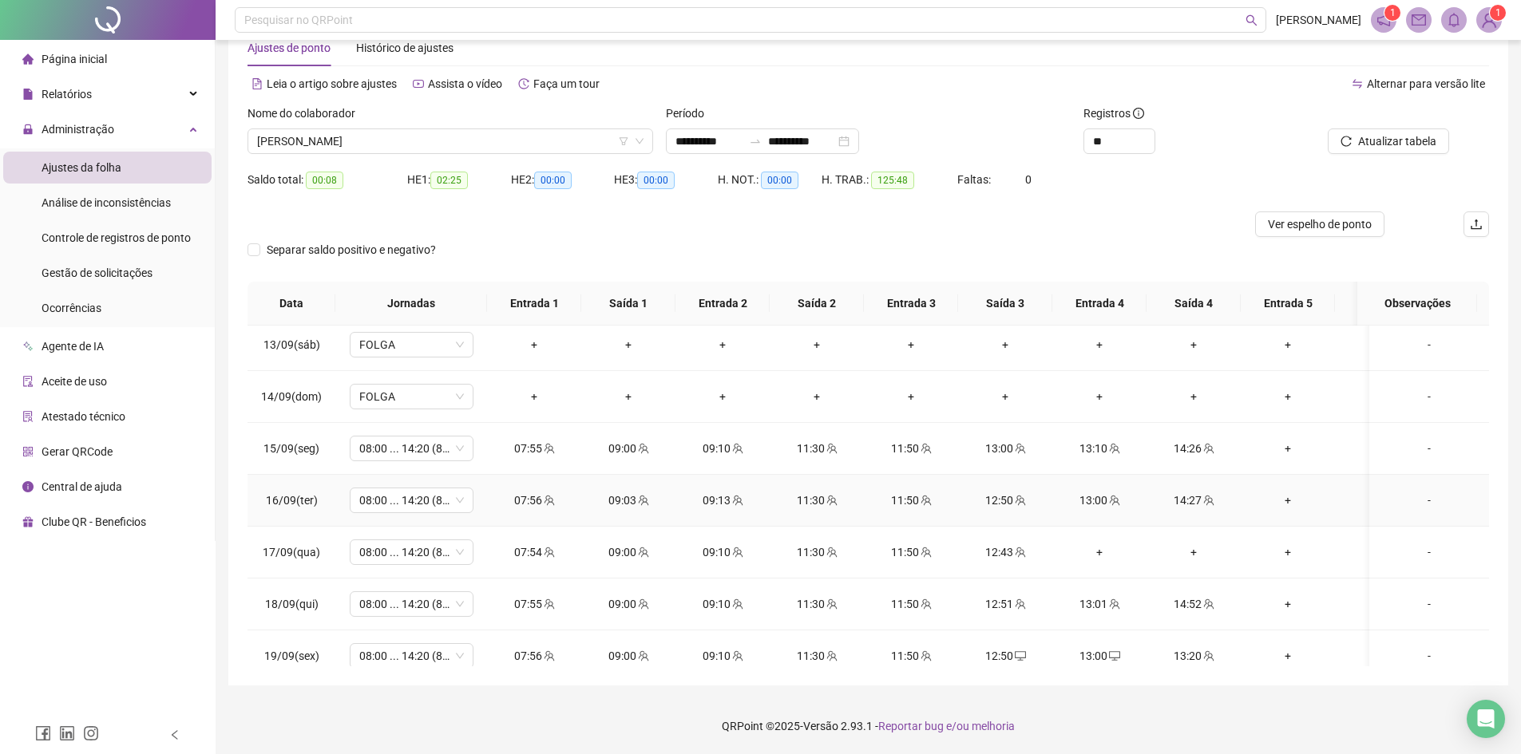
scroll to position [1228, 0]
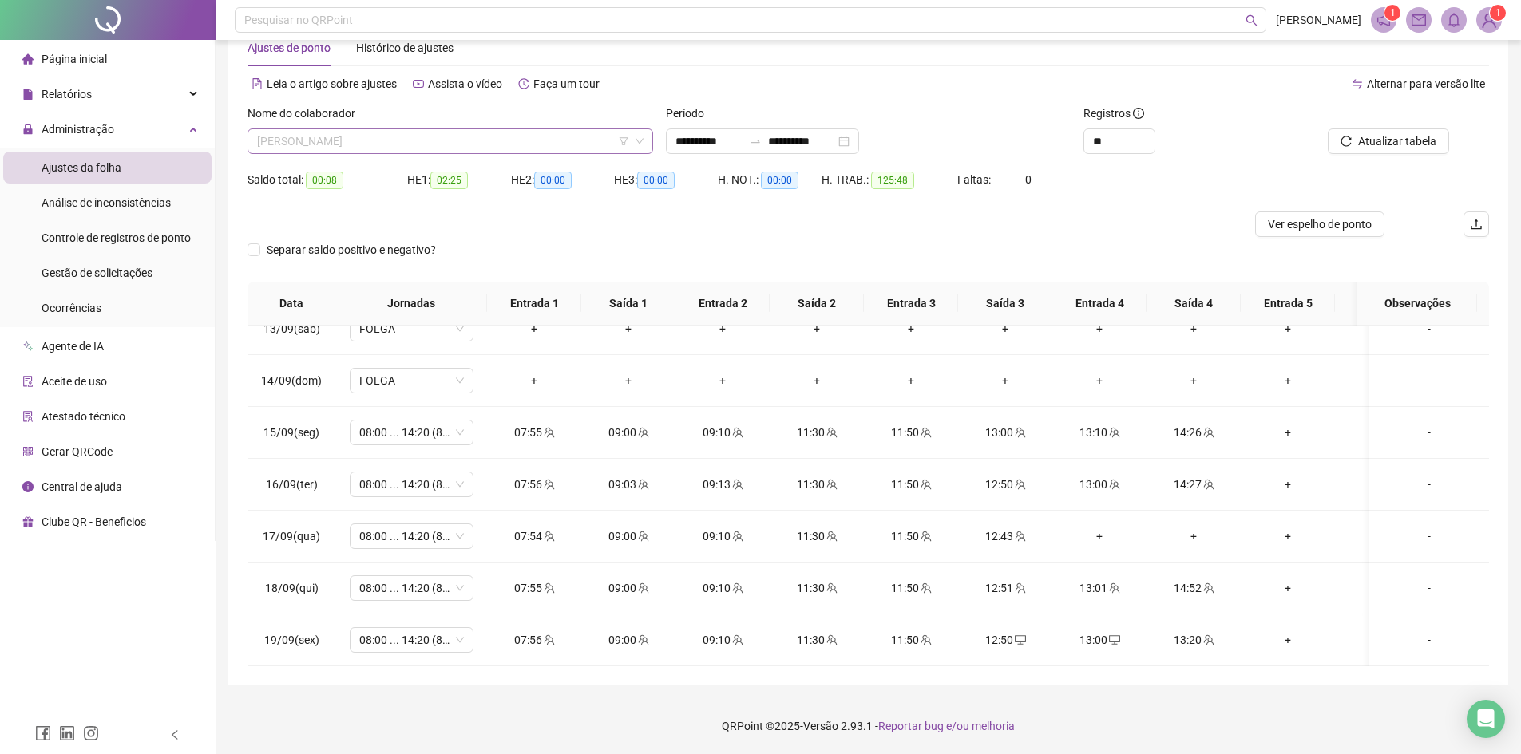
click at [369, 146] on span "[PERSON_NAME]" at bounding box center [450, 141] width 386 height 24
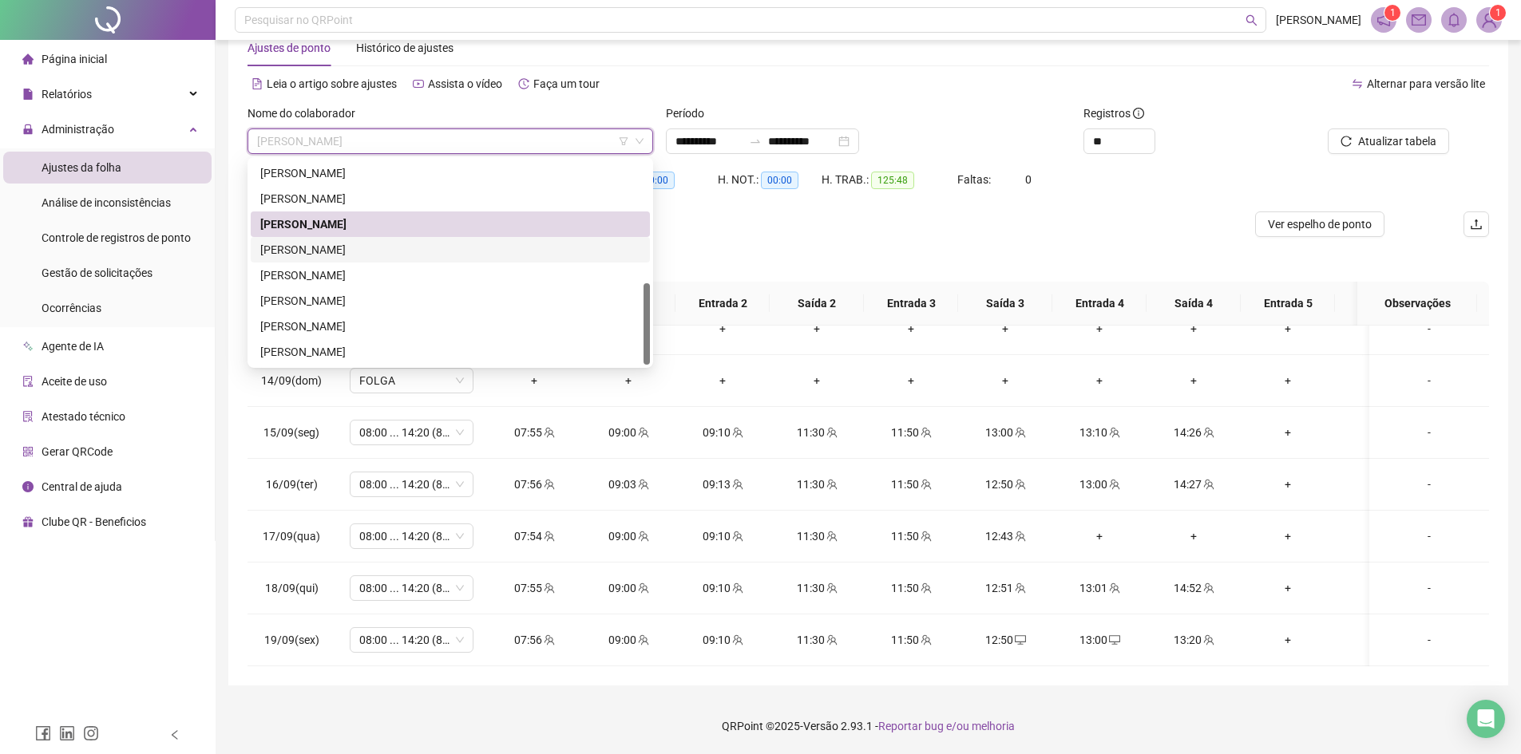
click at [346, 256] on div "MARIA VITORIA JUSTINO DO NASCIMENTO" at bounding box center [450, 250] width 380 height 18
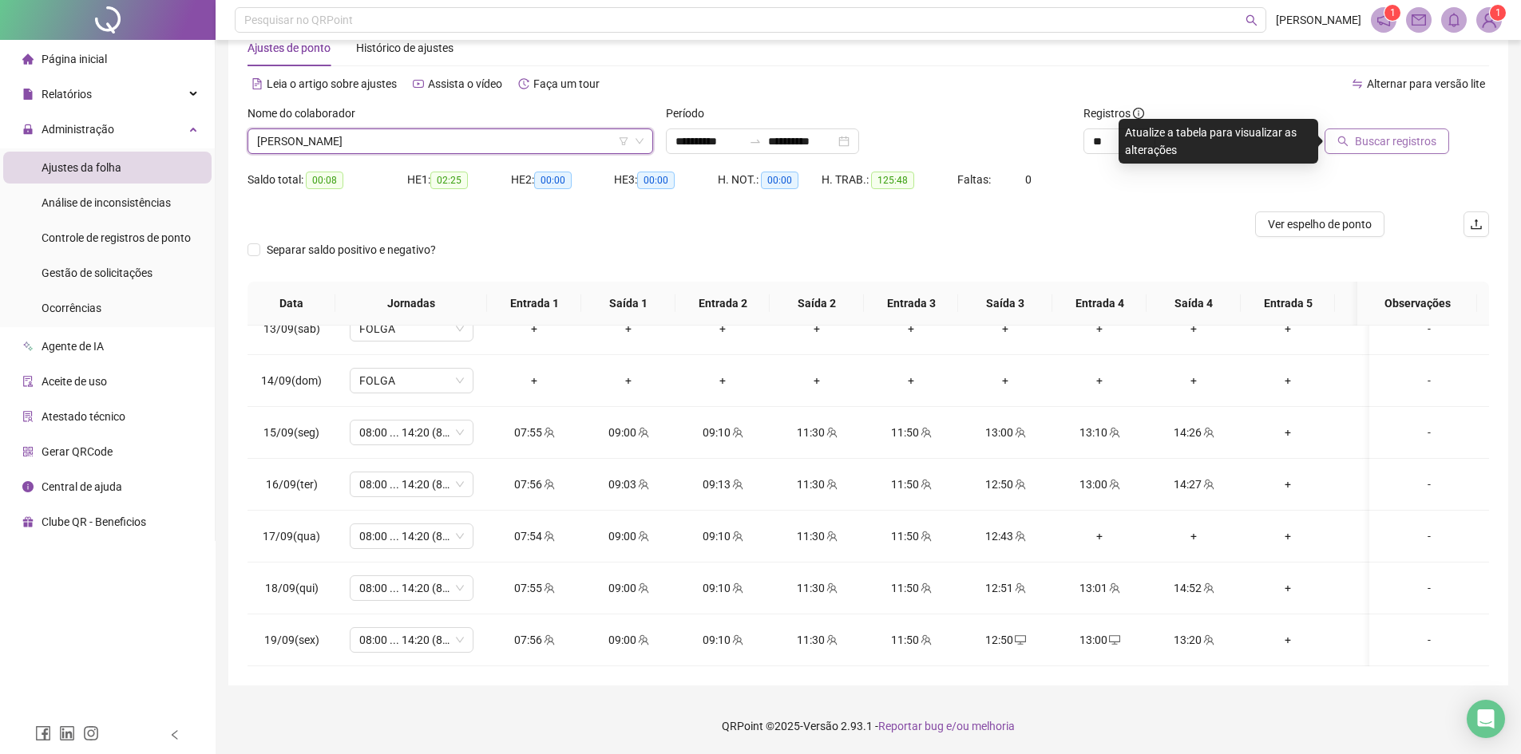
click at [1395, 138] on span "Buscar registros" at bounding box center [1395, 142] width 81 height 18
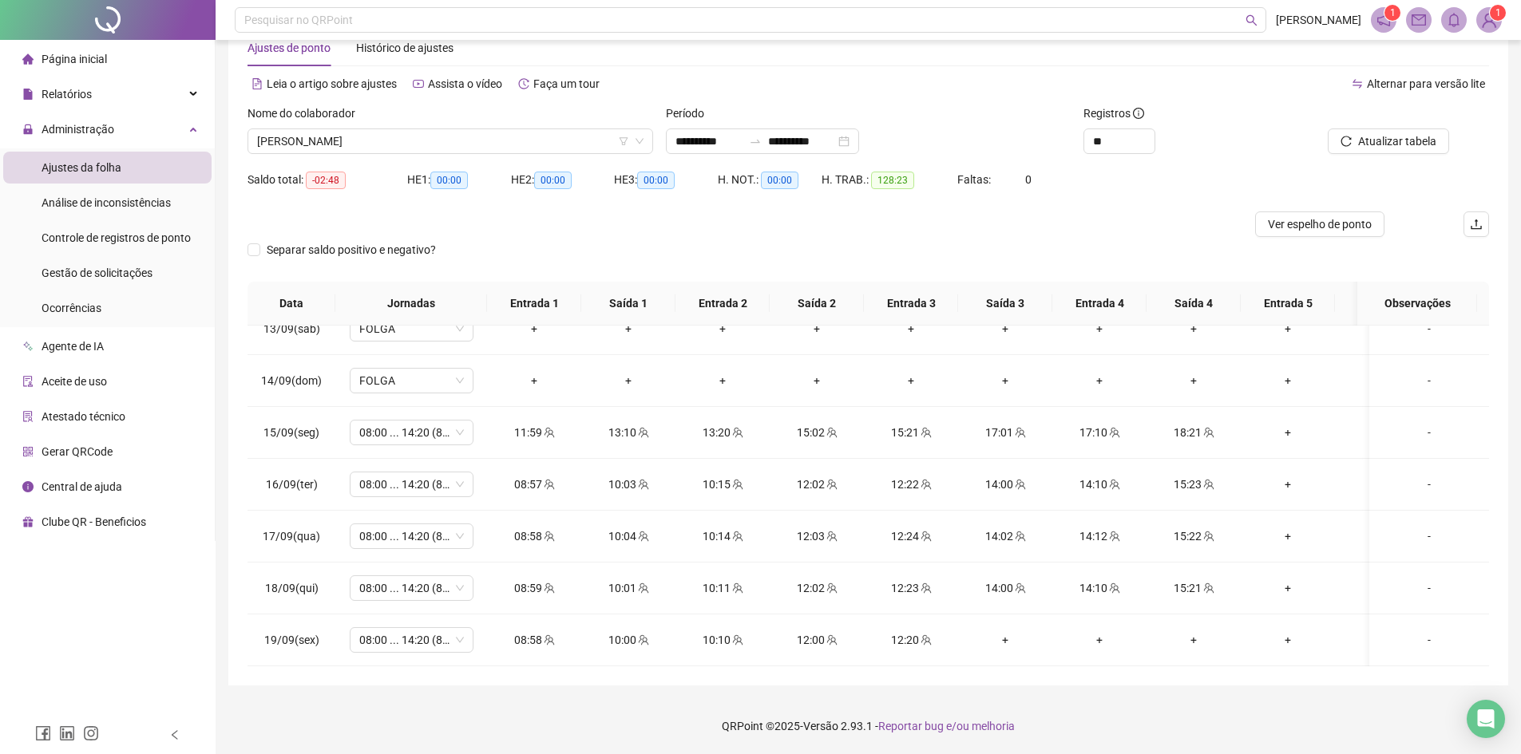
click at [296, 151] on span "MARIA VITORIA JUSTINO DO NASCIMENTO" at bounding box center [450, 141] width 386 height 24
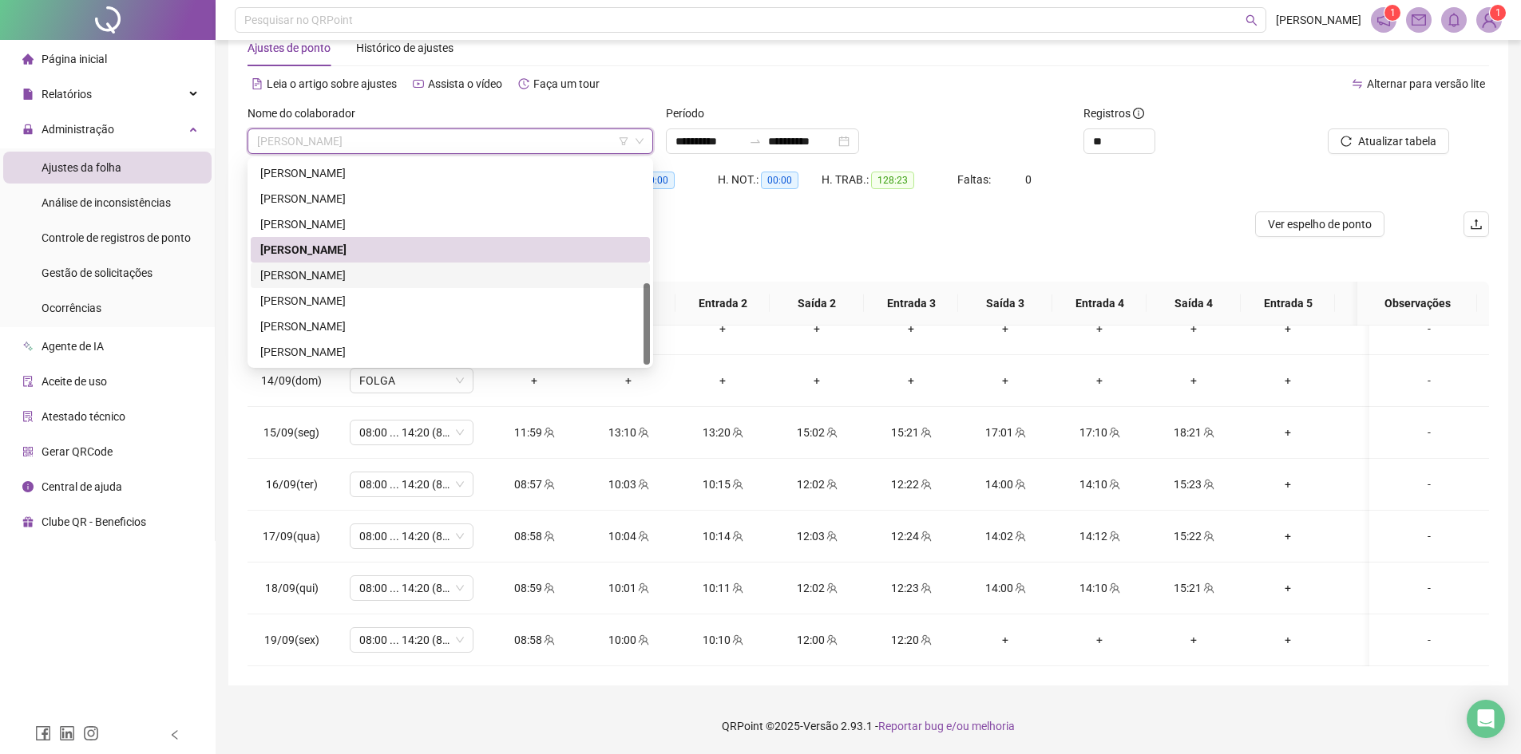
click at [308, 279] on div "MONICA GOMES DA SILVA CARVALHO" at bounding box center [450, 276] width 380 height 18
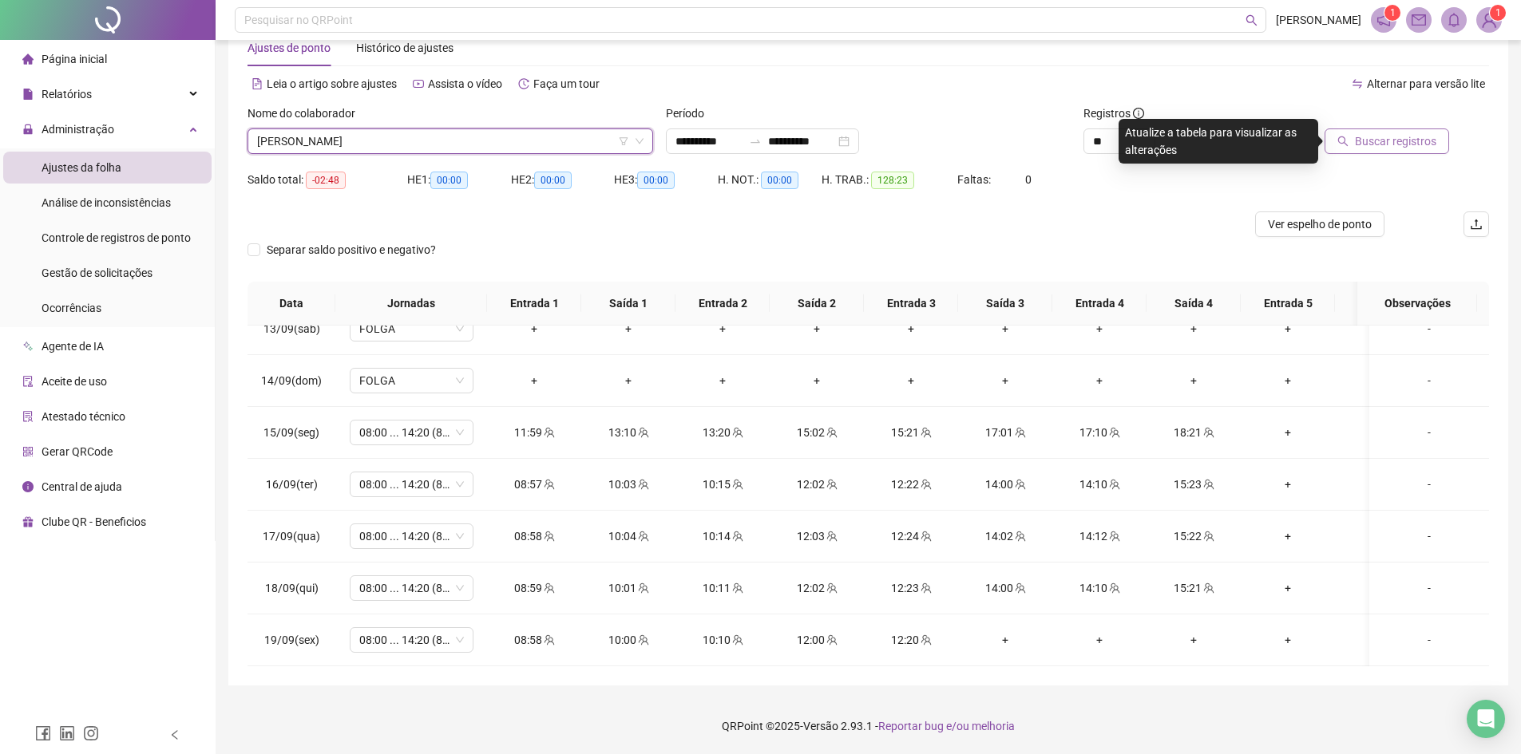
click at [1399, 138] on span "Buscar registros" at bounding box center [1395, 142] width 81 height 18
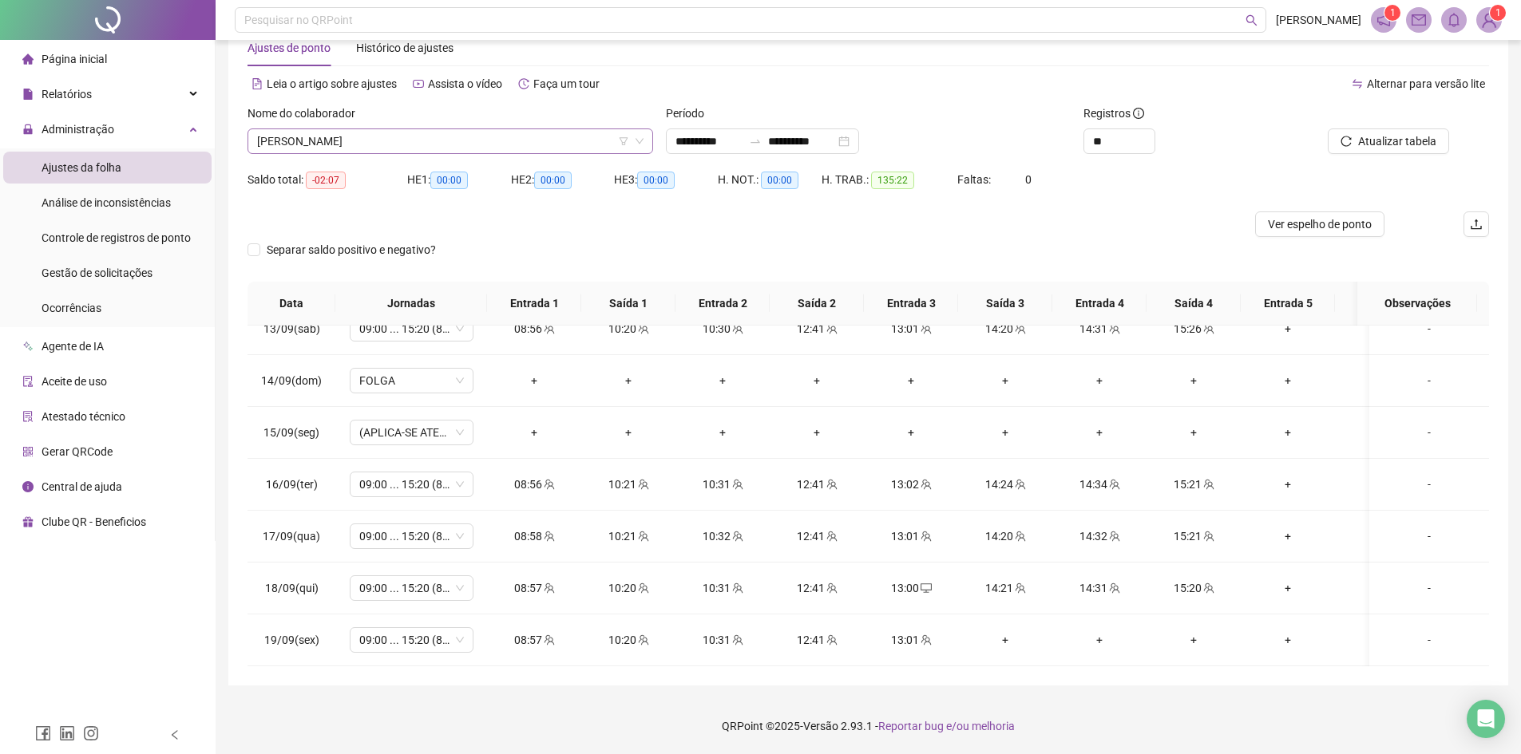
click at [302, 135] on span "MONICA GOMES DA SILVA CARVALHO" at bounding box center [450, 141] width 386 height 24
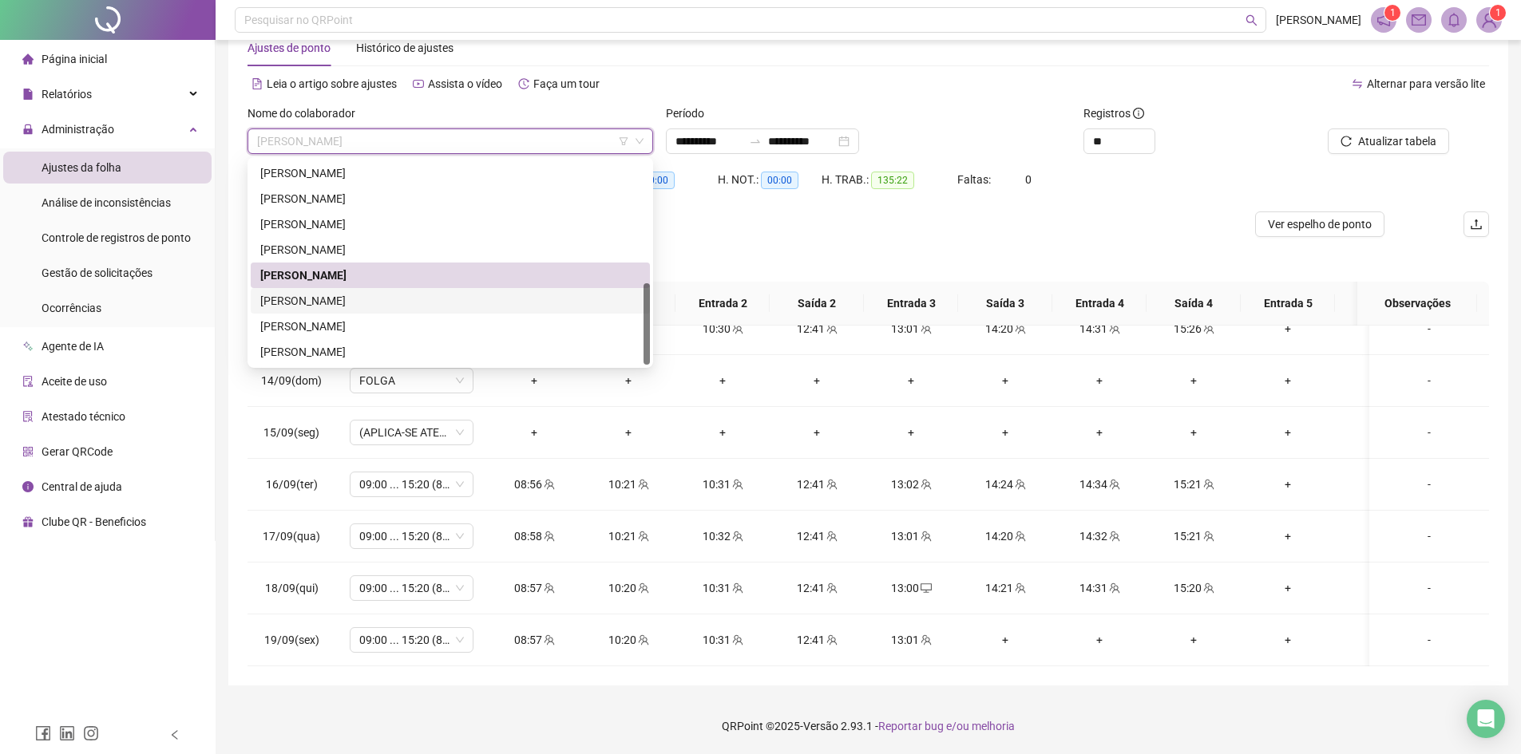
click at [313, 311] on div "RAFAELA DOS SANTOS SILVA" at bounding box center [450, 301] width 399 height 26
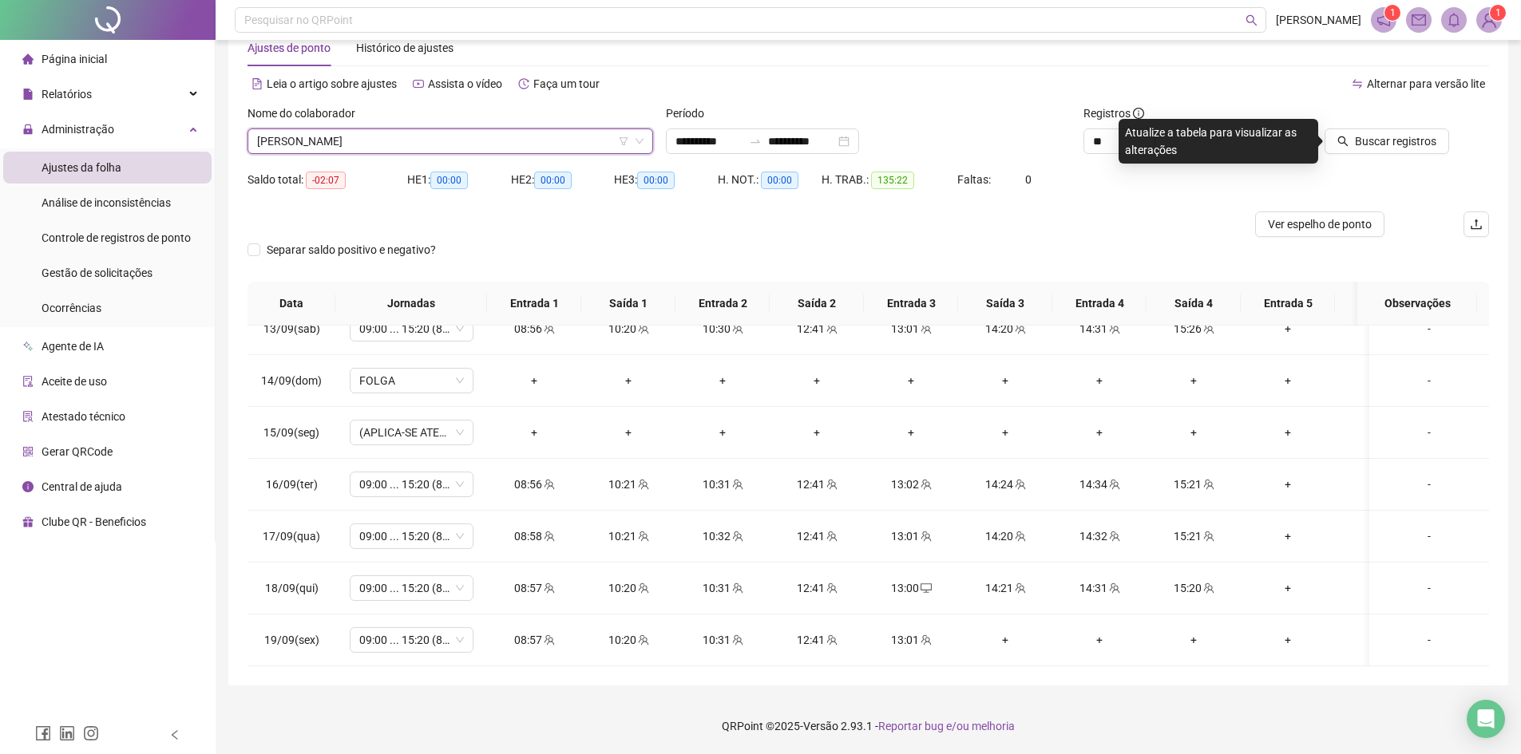
click at [1407, 127] on div at bounding box center [1370, 117] width 156 height 24
click at [1376, 144] on span "Buscar registros" at bounding box center [1395, 142] width 81 height 18
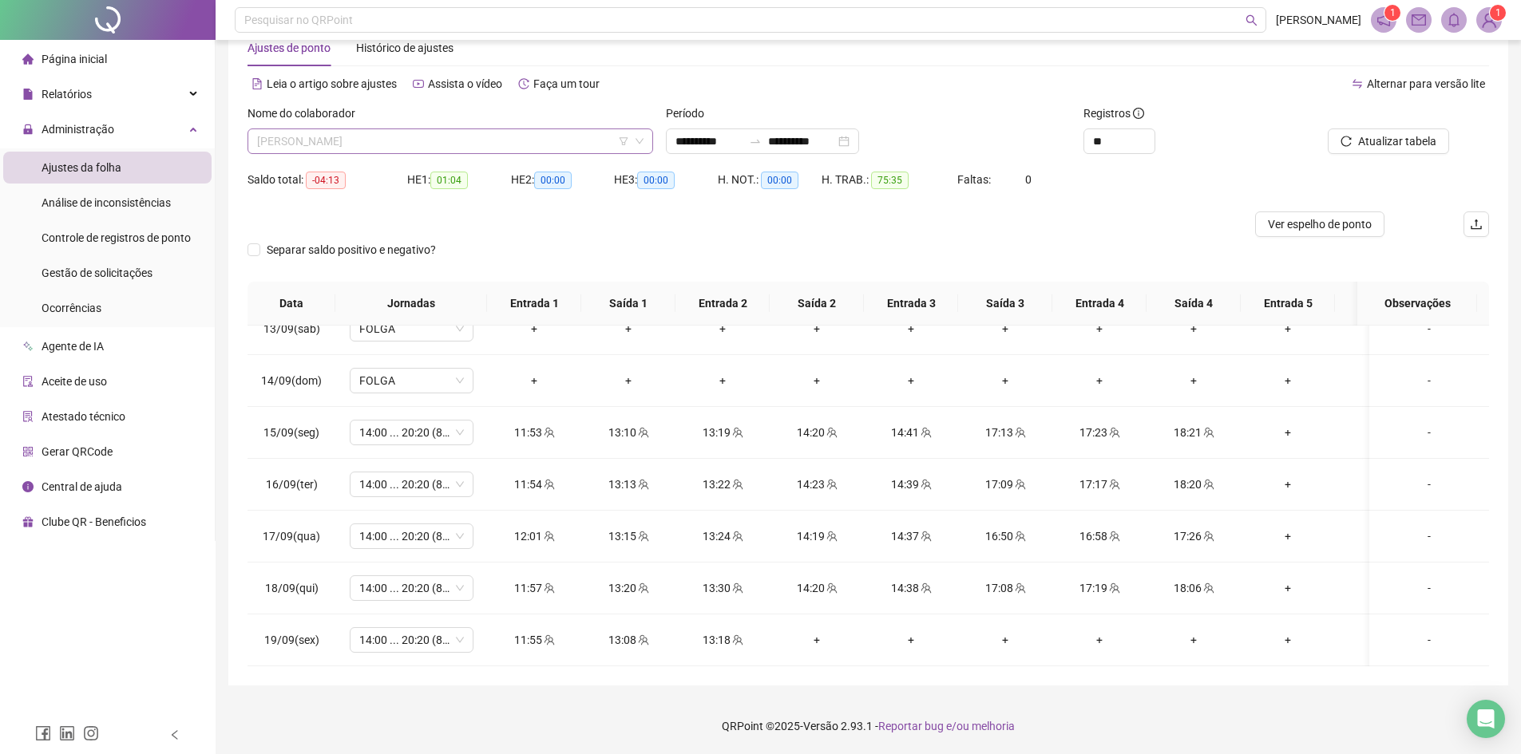
click at [303, 141] on span "RAFAELA DOS SANTOS SILVA" at bounding box center [450, 141] width 386 height 24
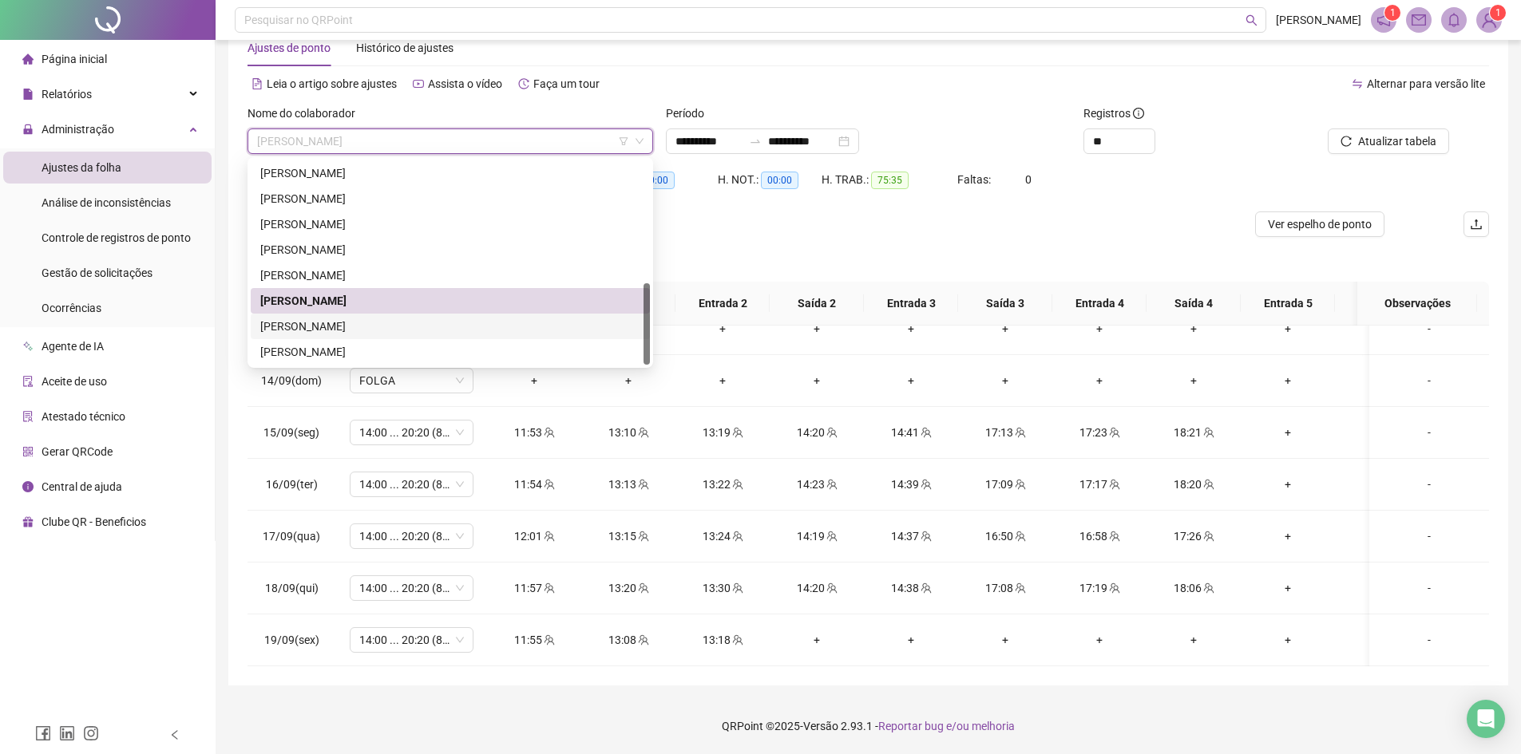
click at [355, 323] on div "TAINARA LOPES SOARES VITORIO" at bounding box center [450, 327] width 380 height 18
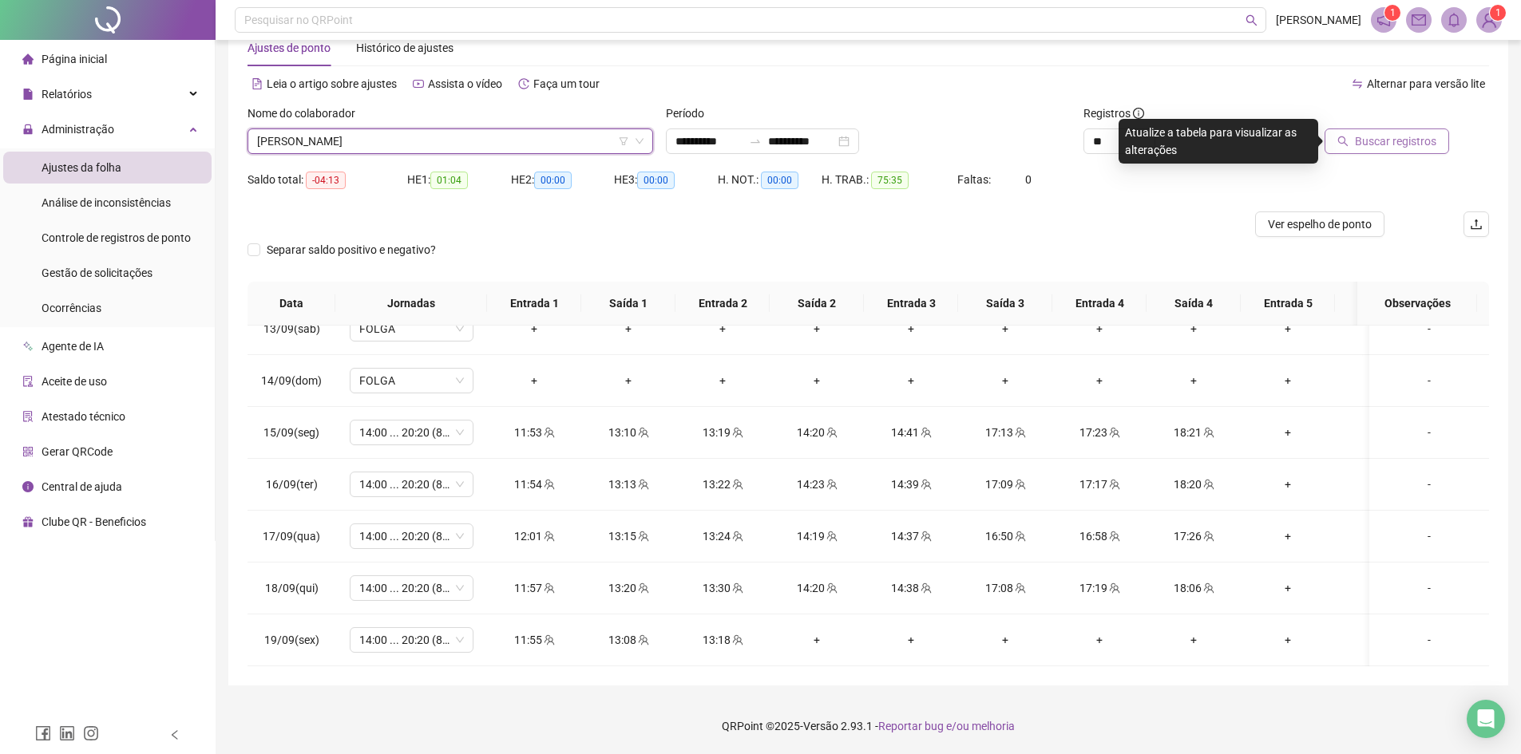
click at [1401, 144] on span "Buscar registros" at bounding box center [1395, 142] width 81 height 18
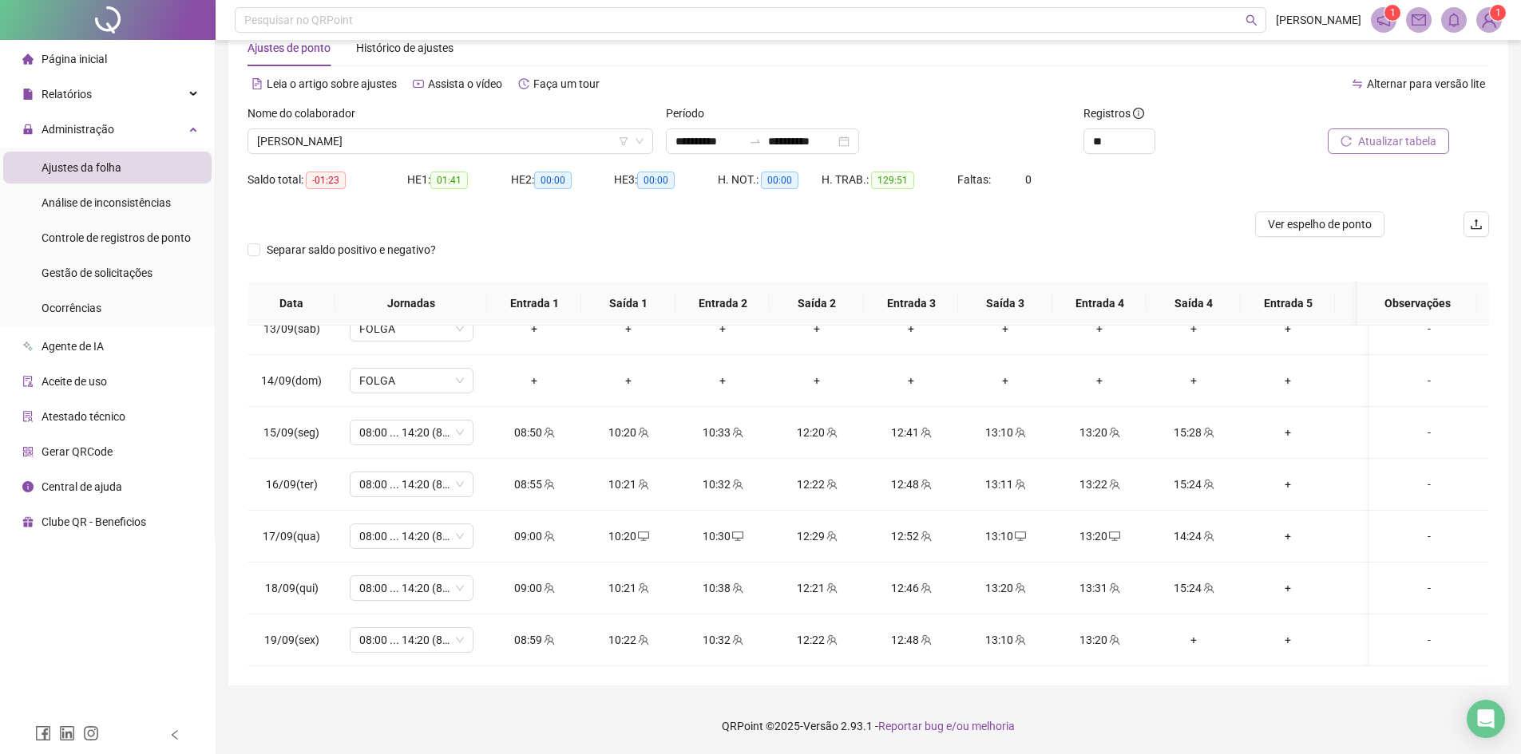
click at [1408, 144] on span "Atualizar tabela" at bounding box center [1397, 142] width 78 height 18
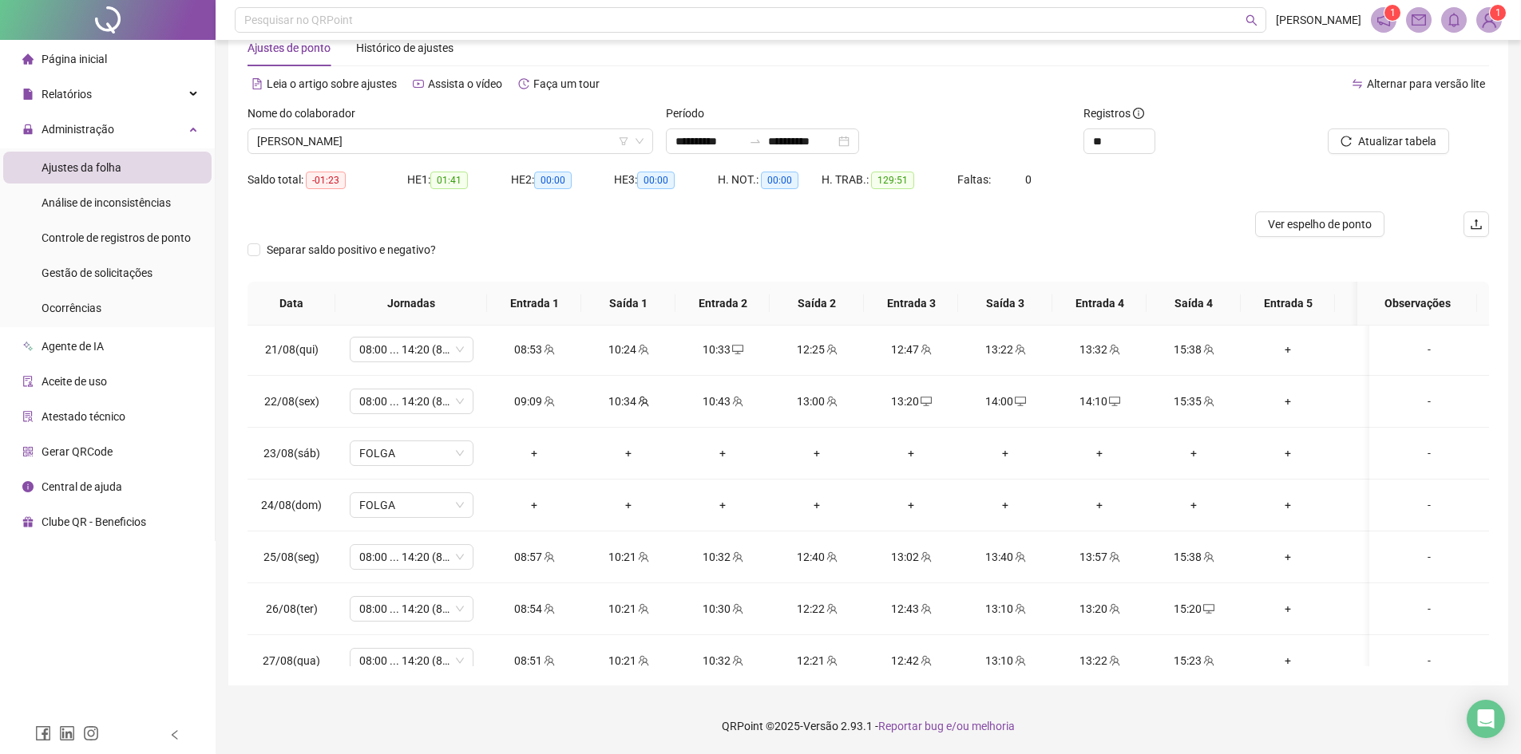
scroll to position [0, 0]
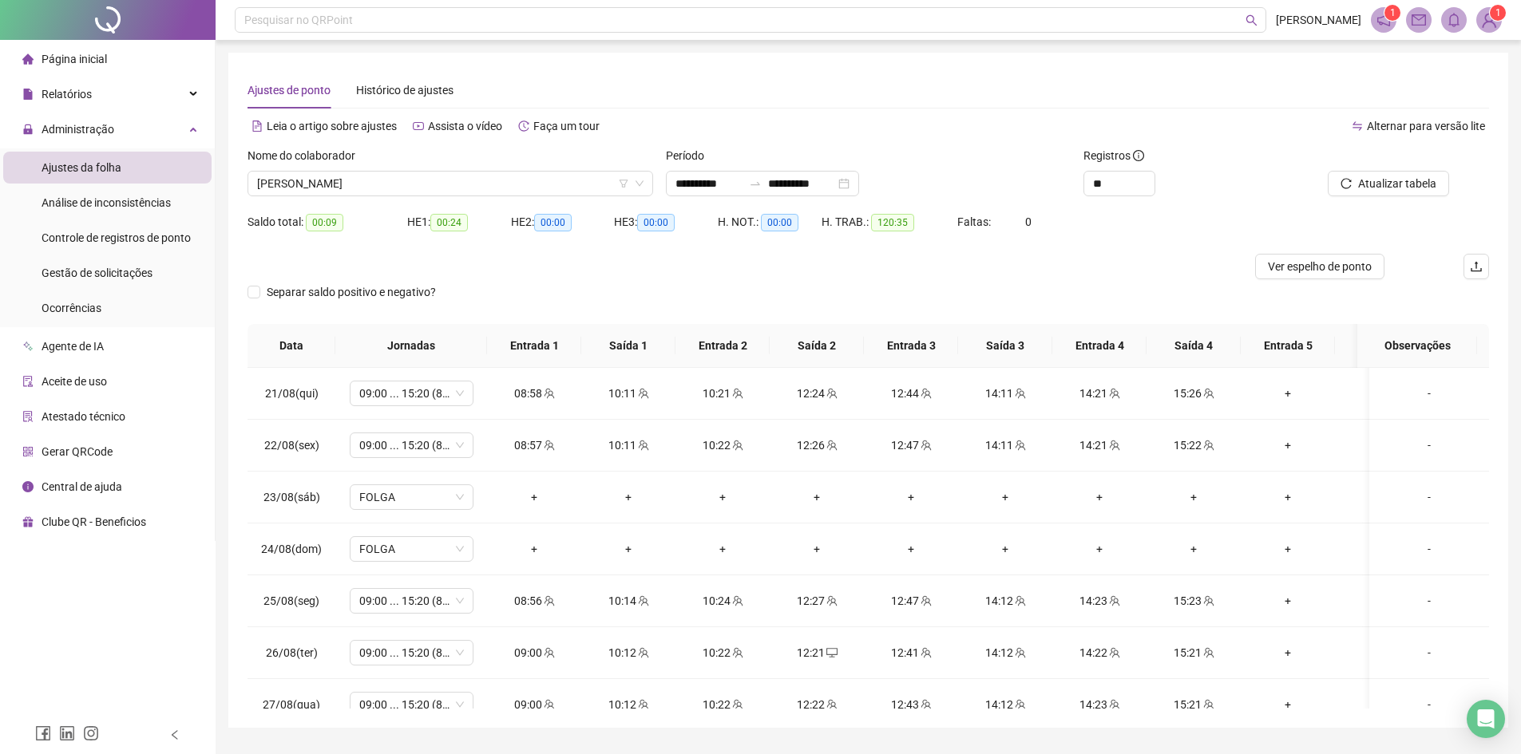
scroll to position [884, 0]
